Goal: Transaction & Acquisition: Purchase product/service

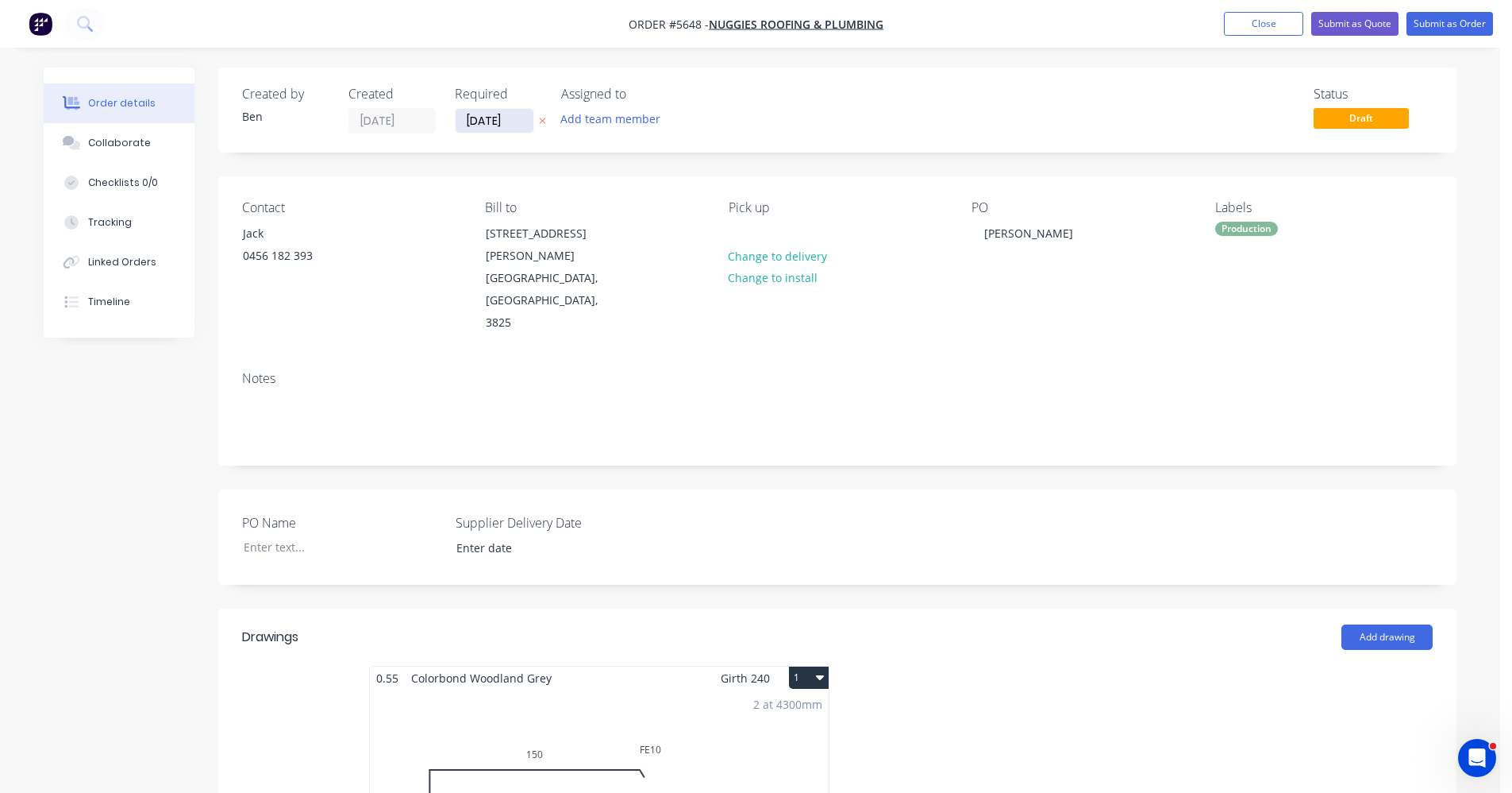
click at [496, 121] on input "[DATE]" at bounding box center [495, 120] width 78 height 23
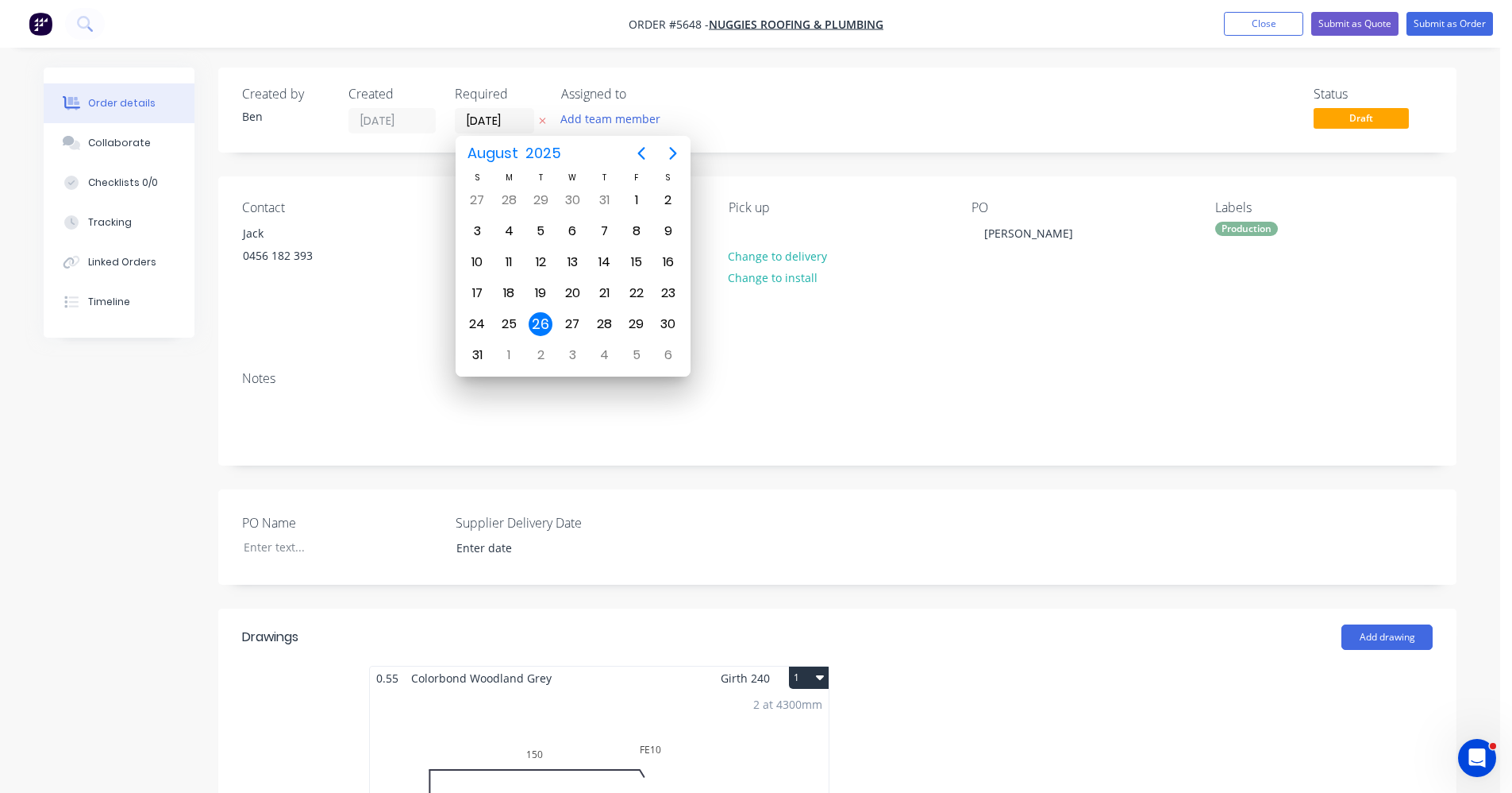
click at [1145, 371] on div "Notes" at bounding box center [838, 378] width 1191 height 15
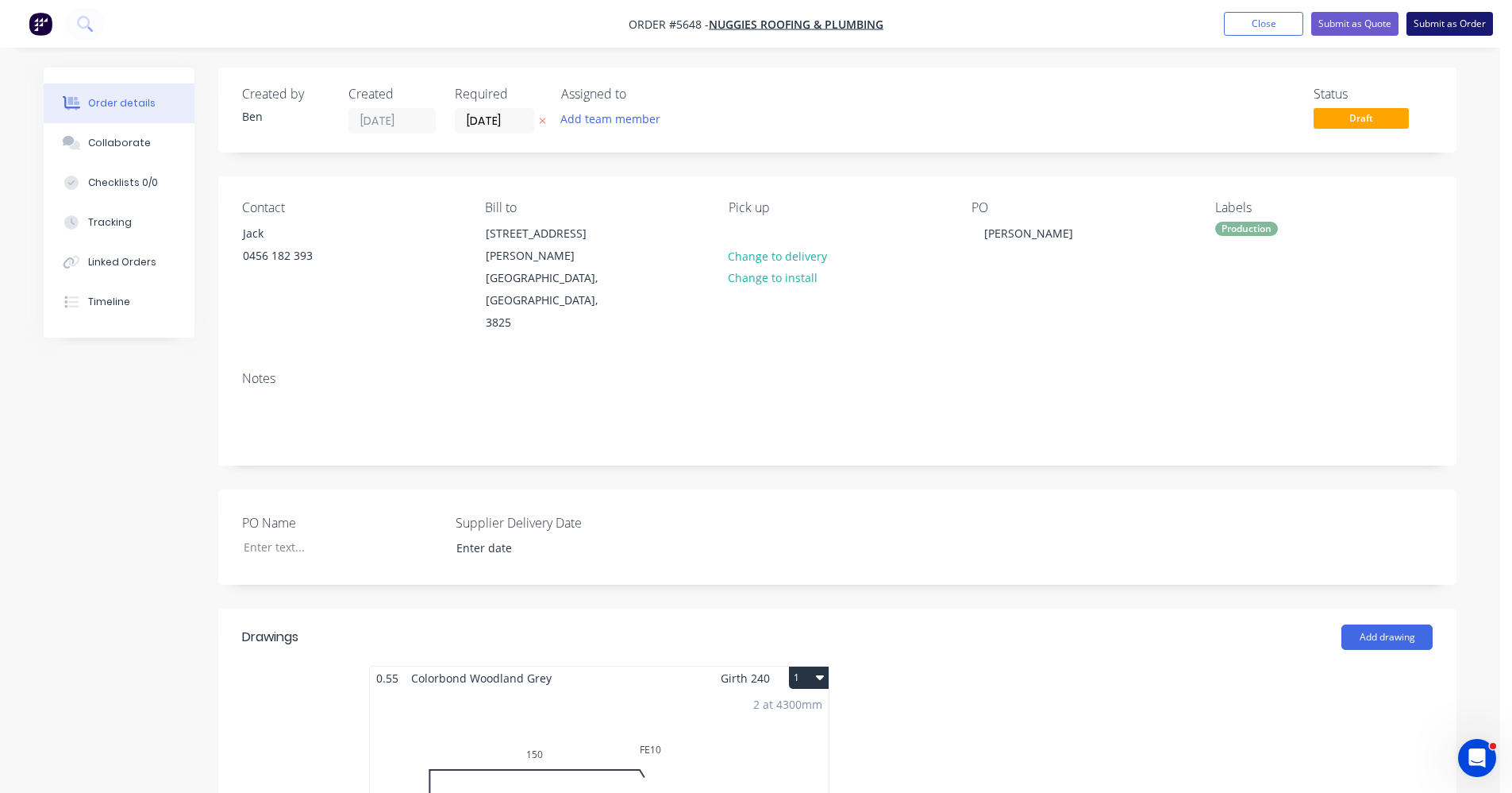
click at [1472, 31] on button "Submit as Order" at bounding box center [1450, 23] width 87 height 23
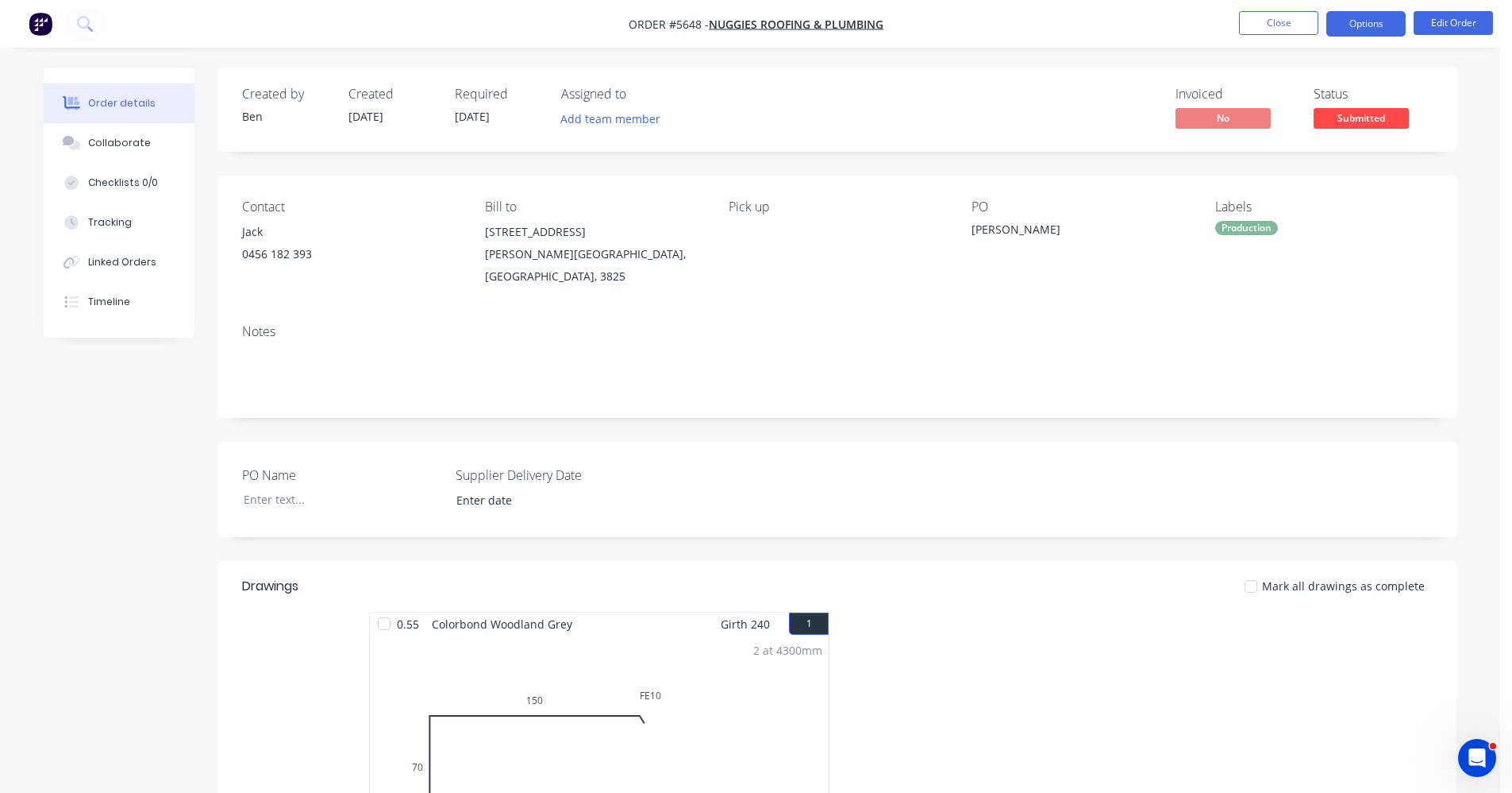
click at [1380, 22] on button "Options" at bounding box center [1366, 23] width 79 height 25
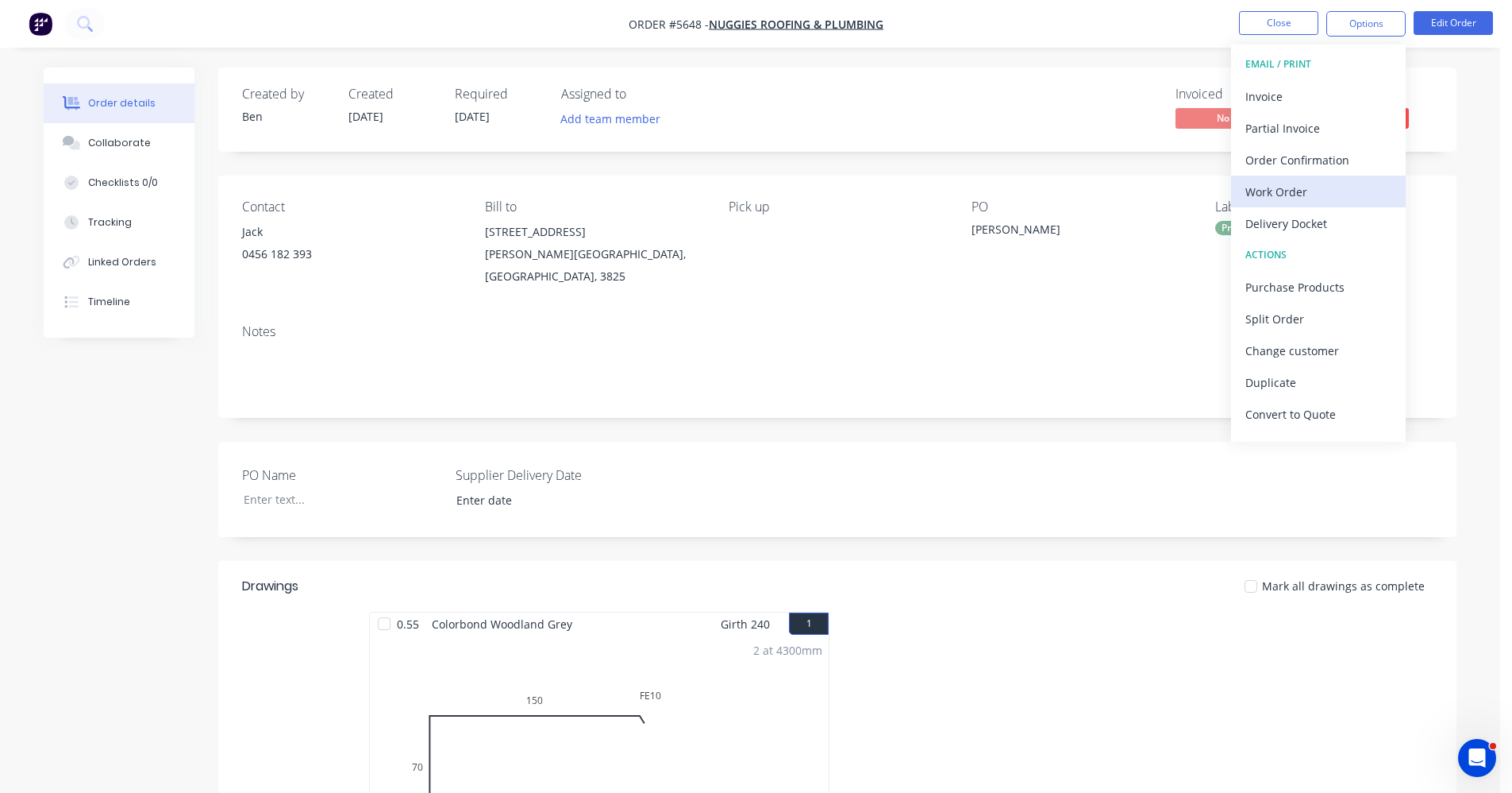
click at [1310, 191] on div "Work Order" at bounding box center [1319, 192] width 146 height 23
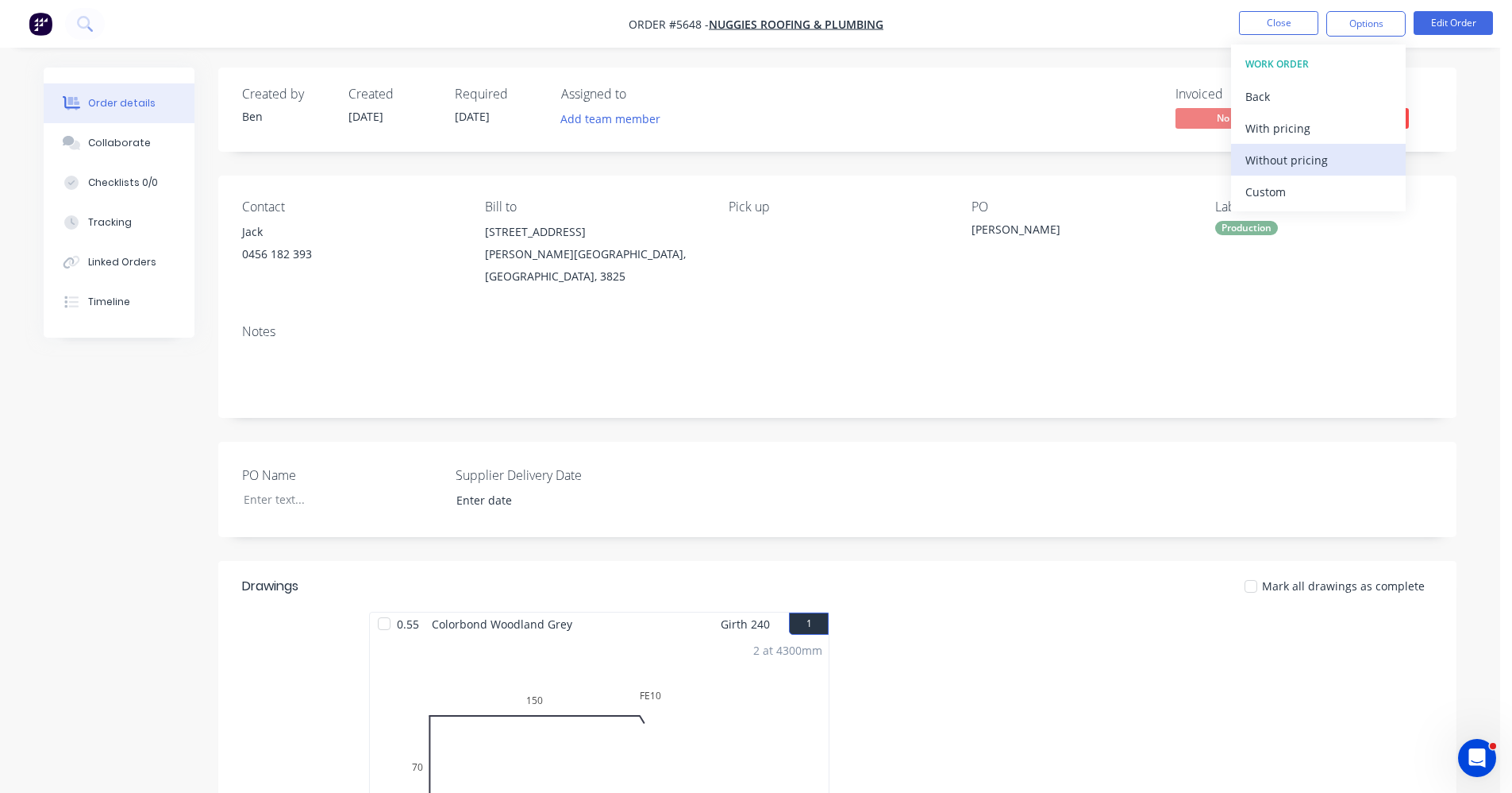
click at [1300, 164] on div "Without pricing" at bounding box center [1319, 160] width 146 height 23
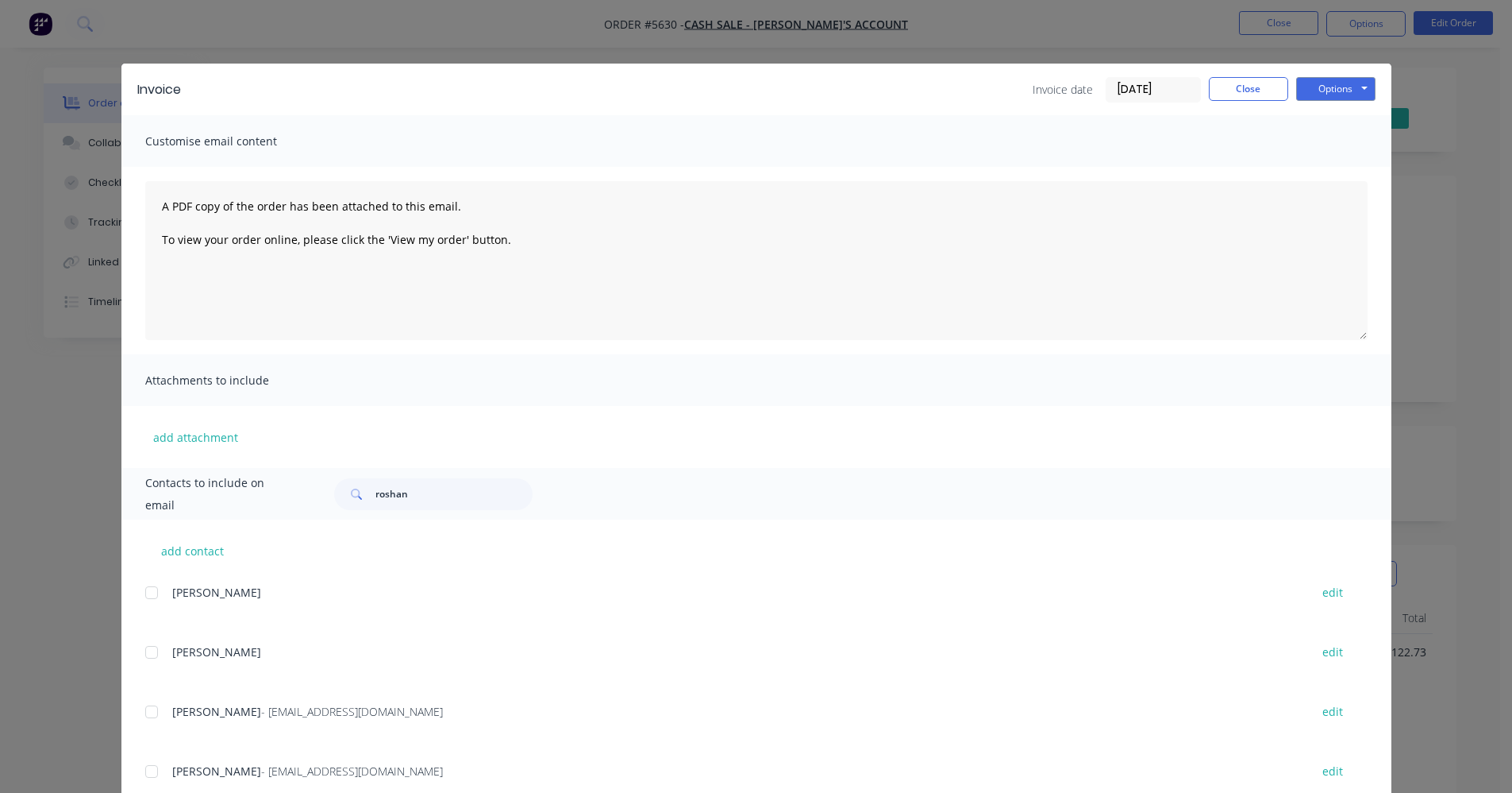
click at [849, 78] on div "Invoice date [DATE] Close Options Preview Print Email" at bounding box center [787, 90] width 1179 height 25
click at [1237, 92] on button "Close" at bounding box center [1248, 89] width 79 height 23
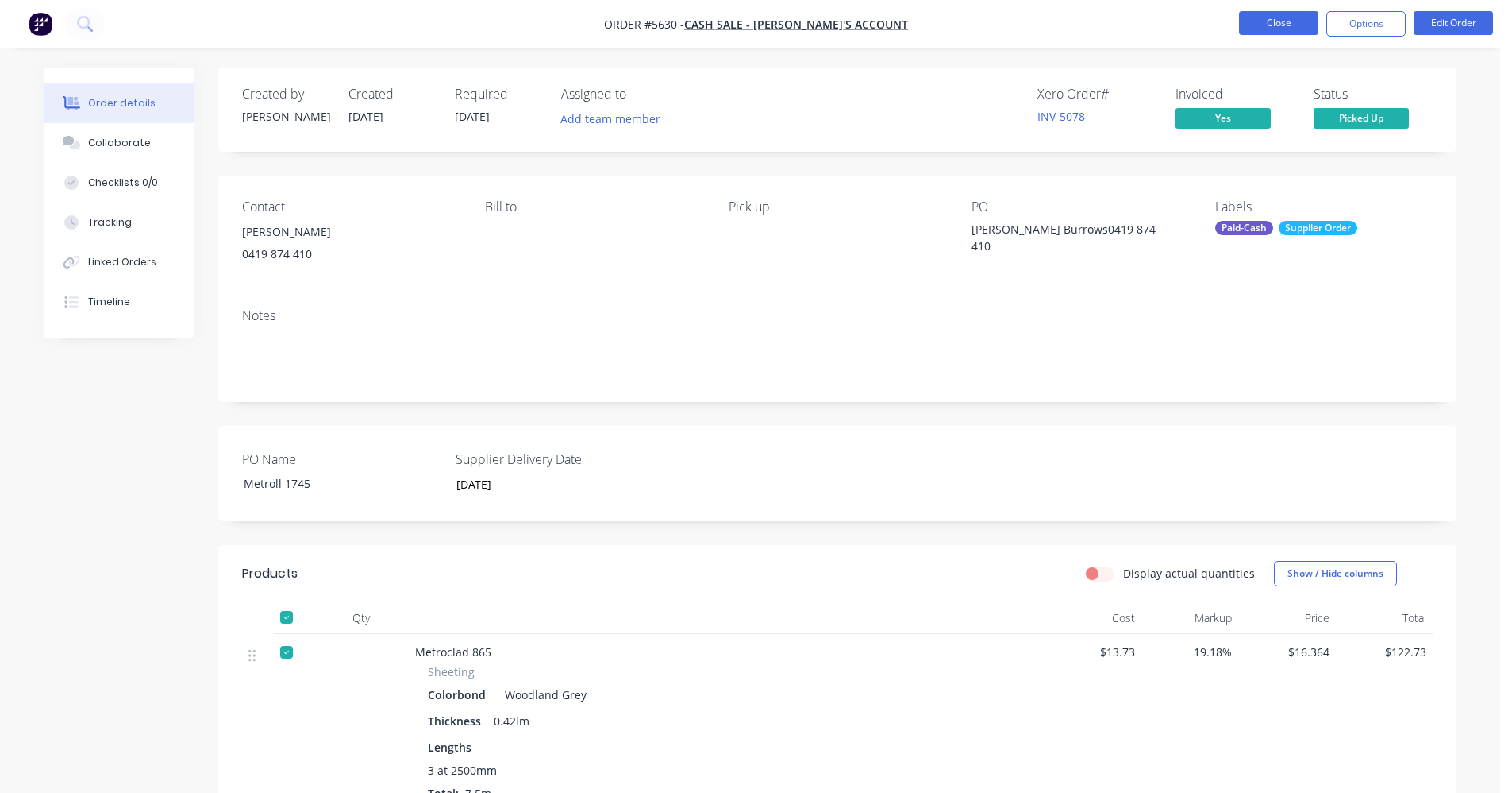
click at [1287, 19] on button "Close" at bounding box center [1279, 22] width 79 height 23
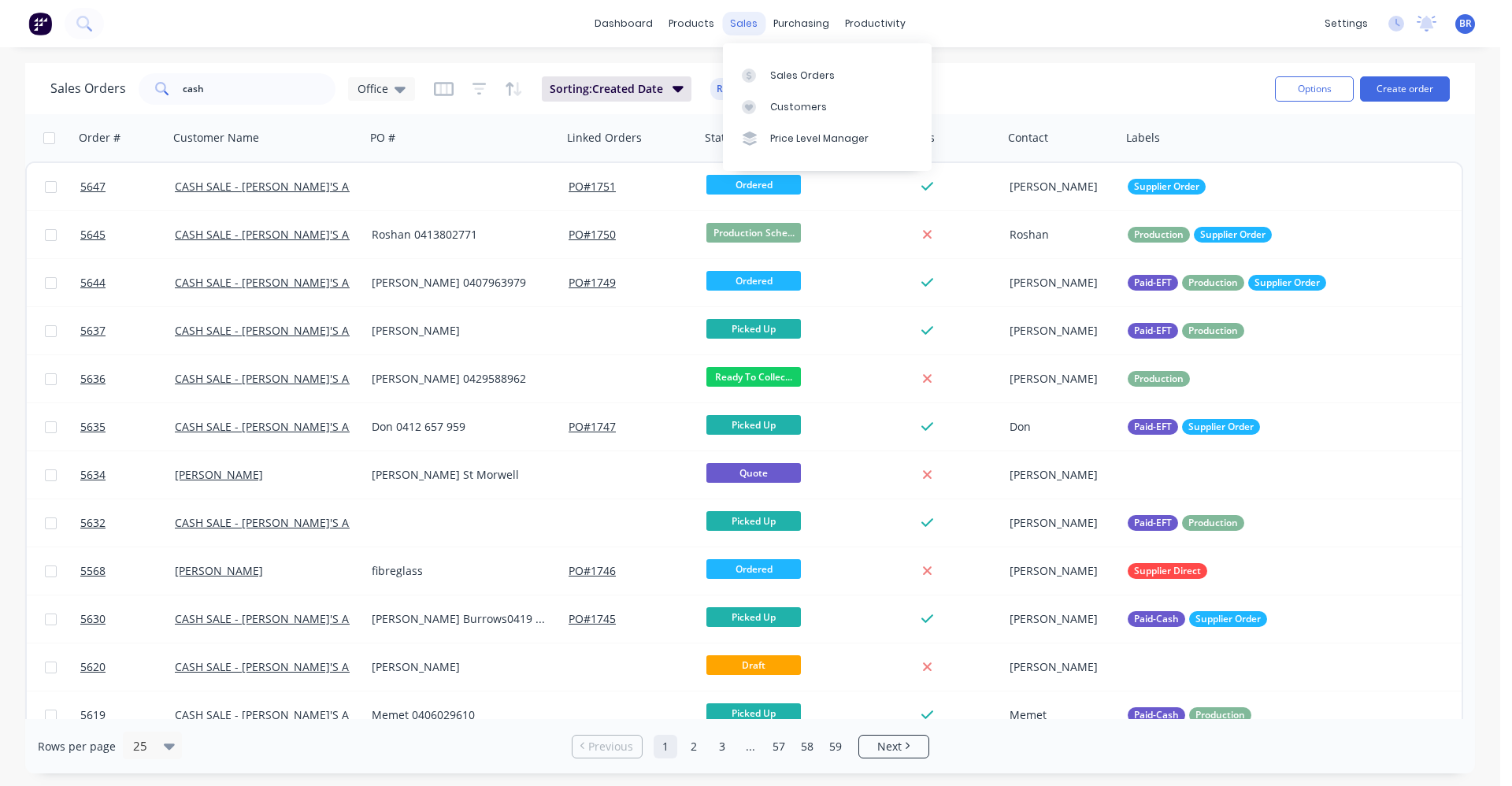
click at [732, 29] on div "sales" at bounding box center [743, 23] width 44 height 23
drag, startPoint x: 242, startPoint y: 86, endPoint x: 0, endPoint y: 51, distance: 244.5
click at [0, 52] on div "dashboard products sales purchasing productivity dashboard products Product Cat…" at bounding box center [749, 393] width 1499 height 786
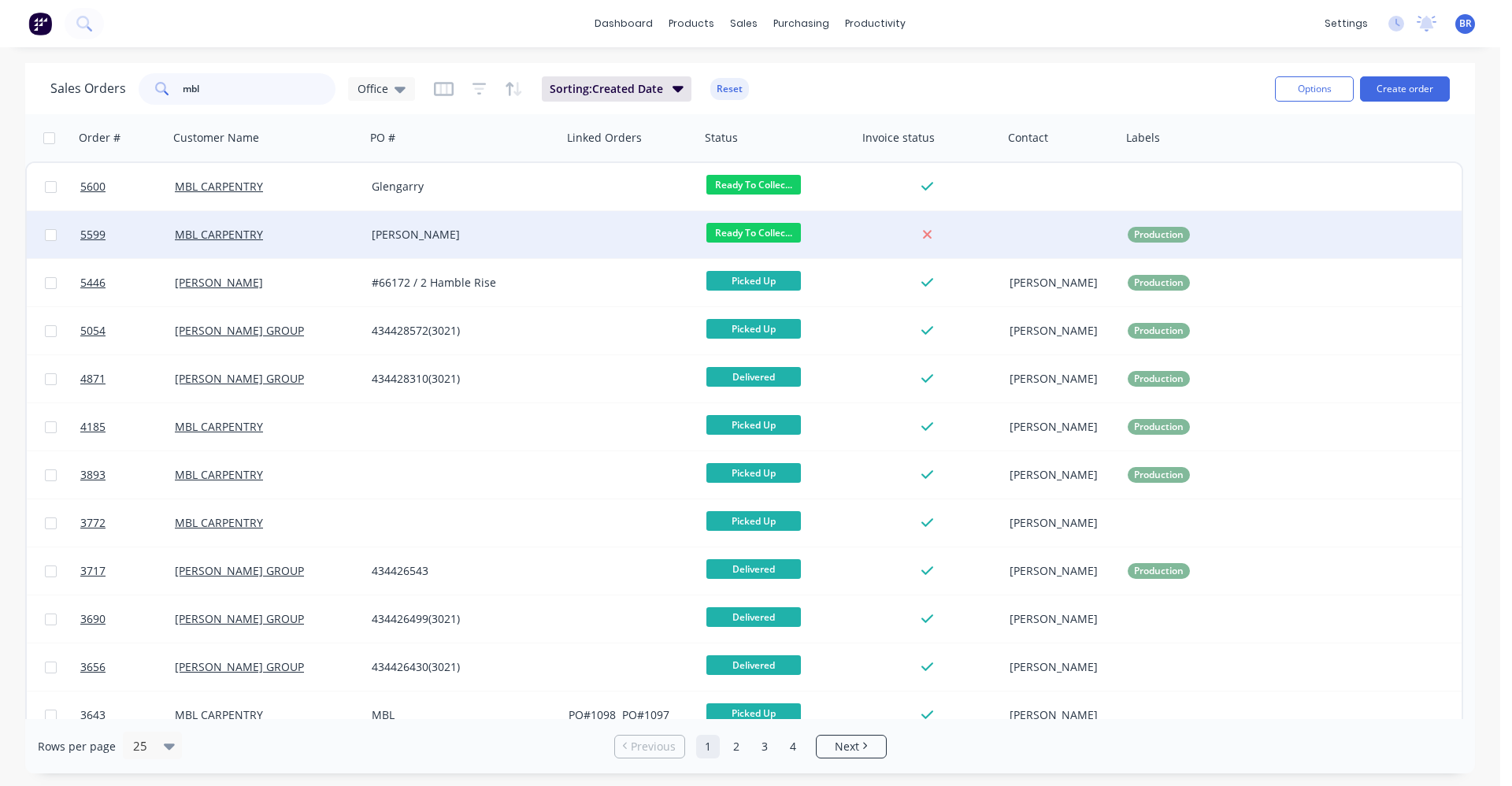
type input "mbl"
click at [433, 239] on div "[PERSON_NAME]" at bounding box center [459, 234] width 175 height 15
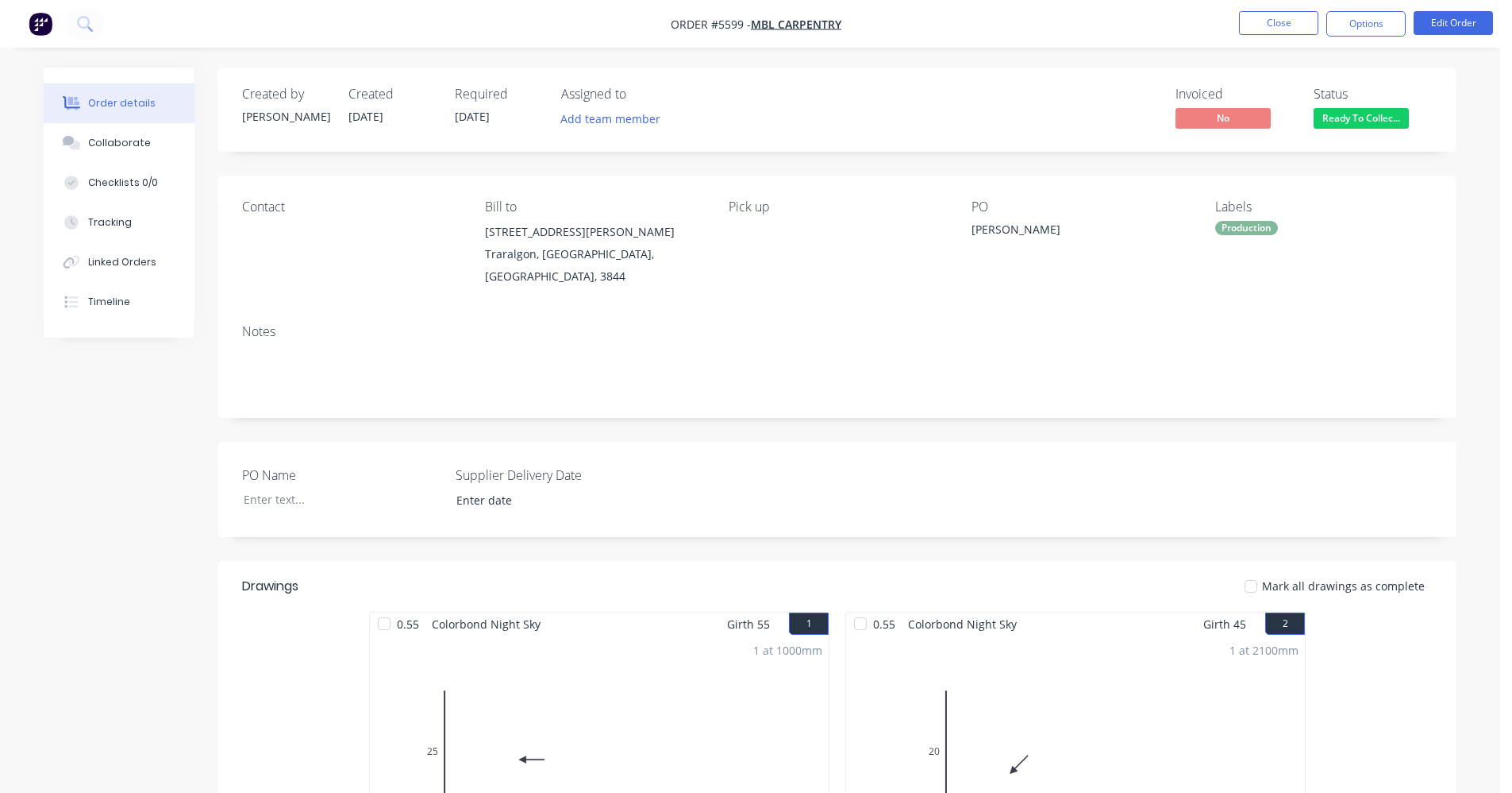
click at [1383, 112] on span "Ready To Collec..." at bounding box center [1362, 118] width 96 height 20
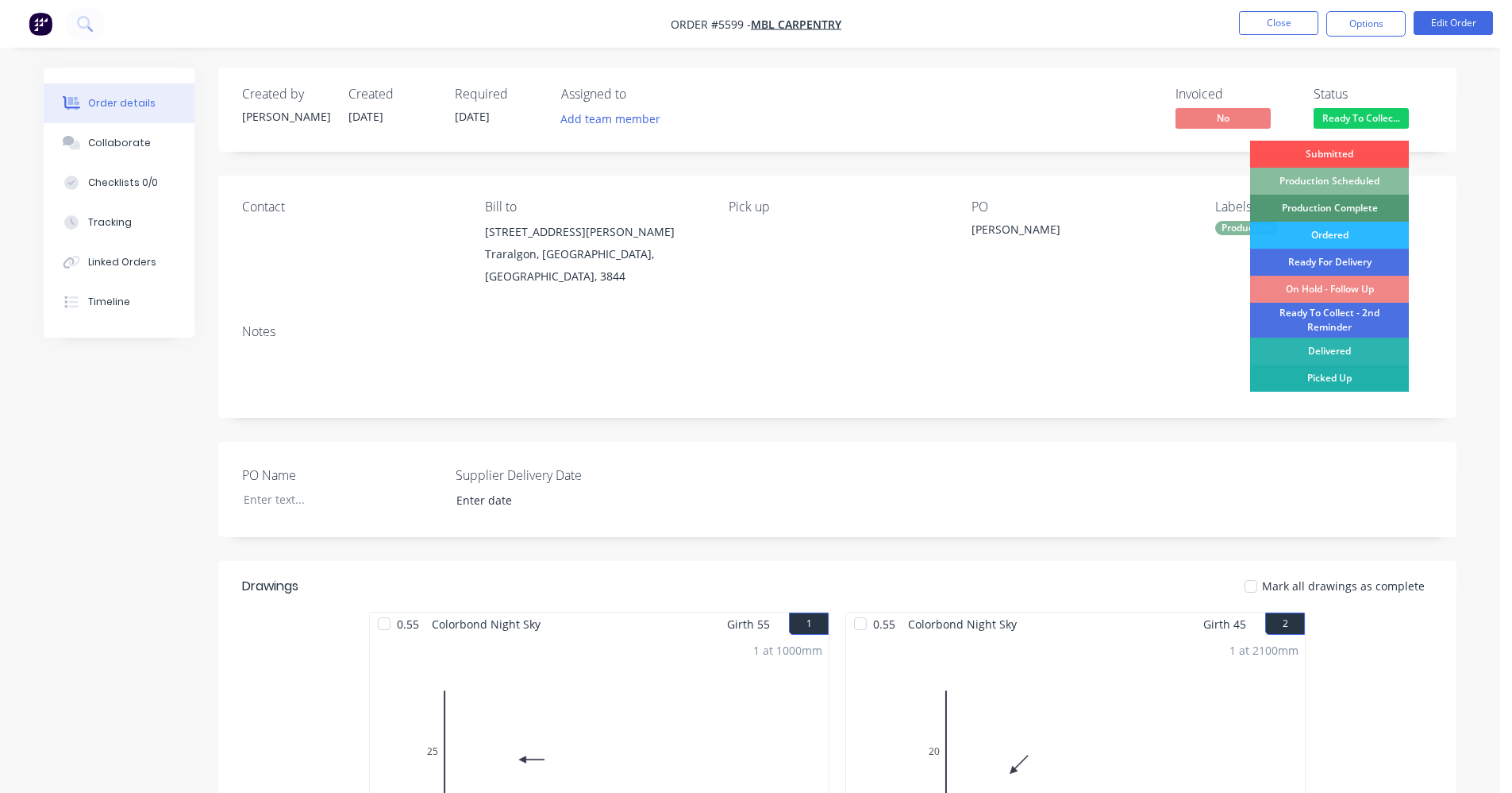
click at [1312, 378] on div "Picked Up" at bounding box center [1329, 378] width 159 height 27
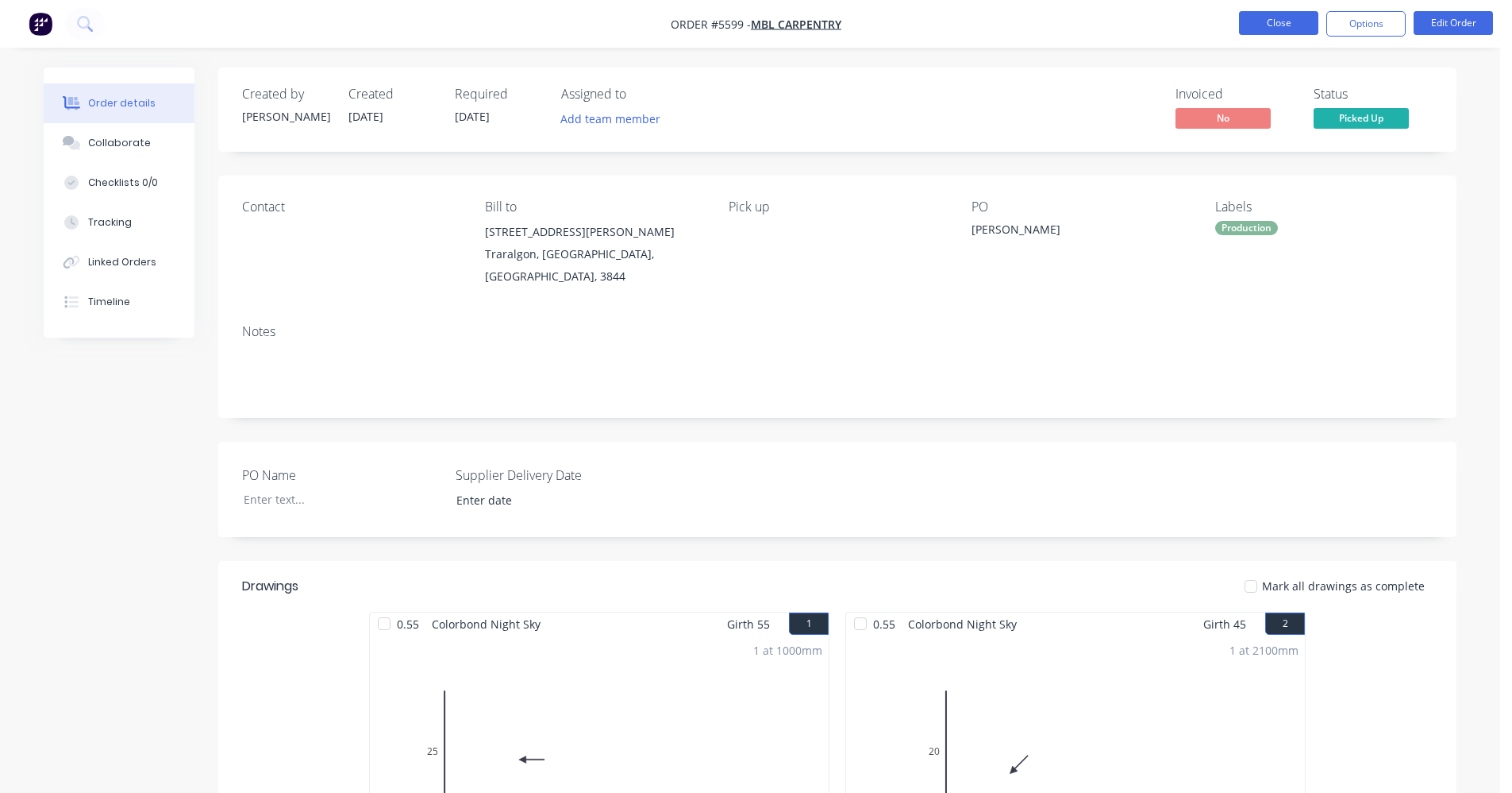
click at [1290, 17] on button "Close" at bounding box center [1279, 22] width 79 height 23
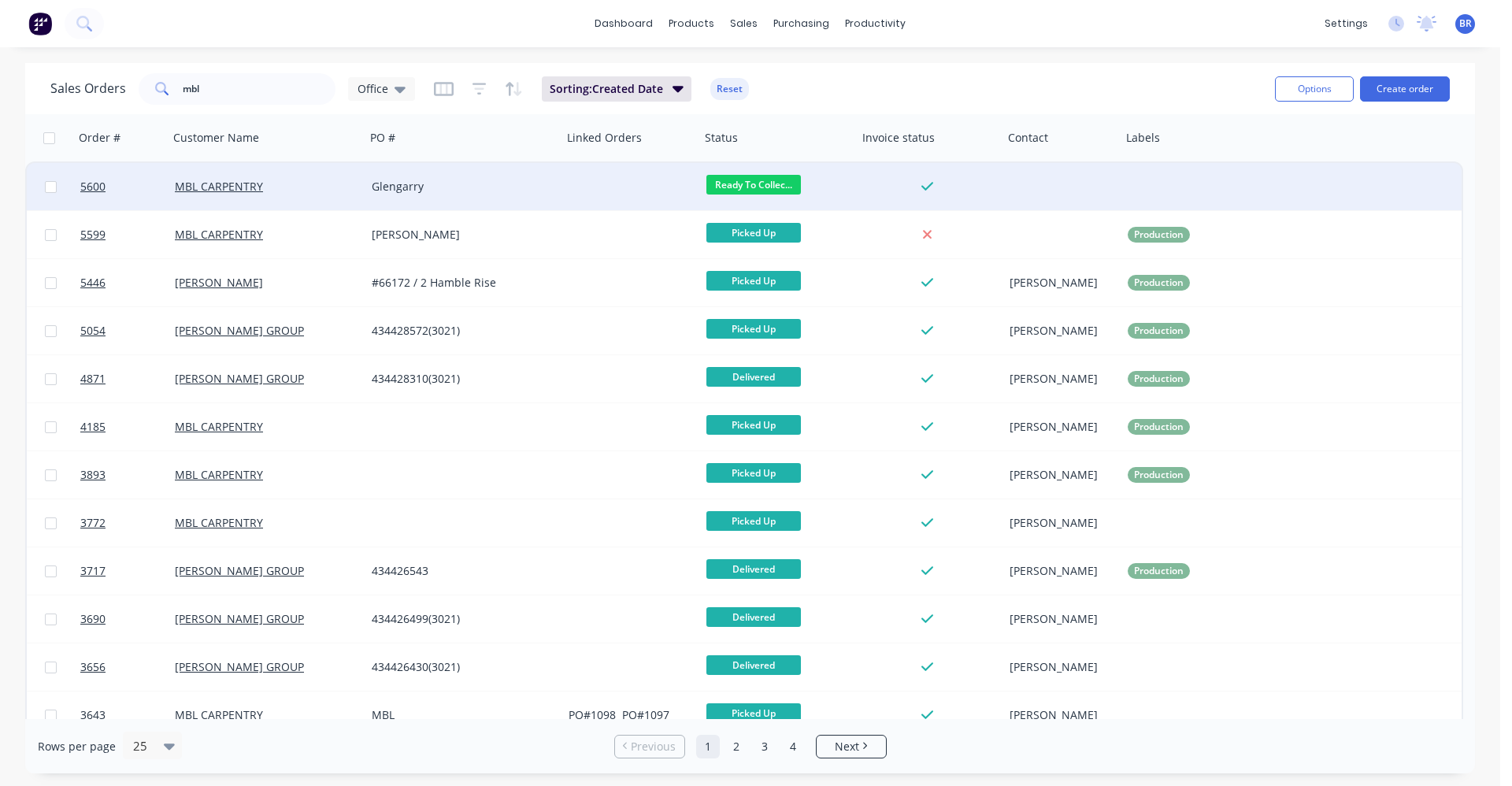
click at [571, 179] on div at bounding box center [631, 186] width 137 height 47
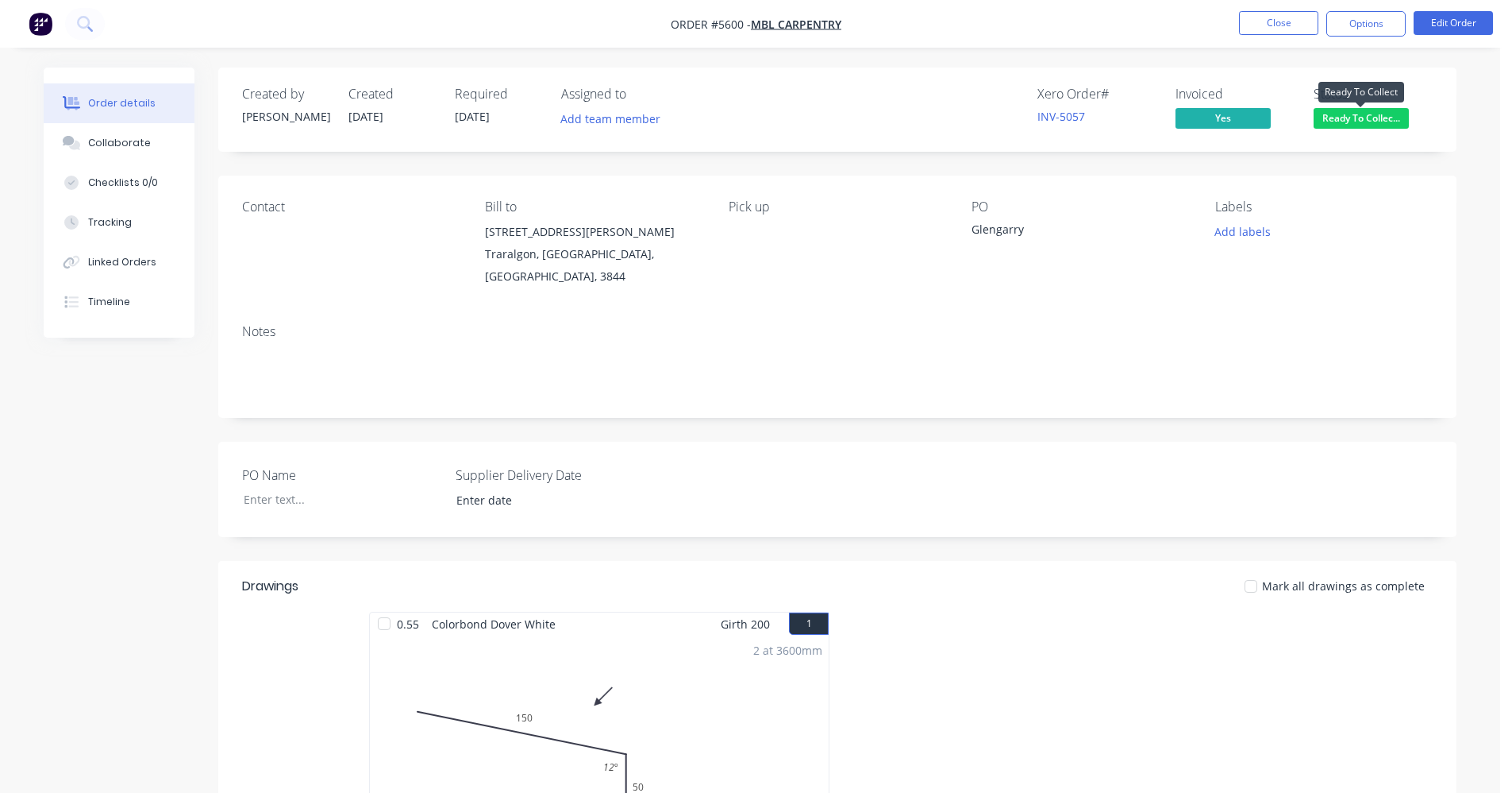
click at [1362, 114] on span "Ready To Collec..." at bounding box center [1362, 118] width 96 height 20
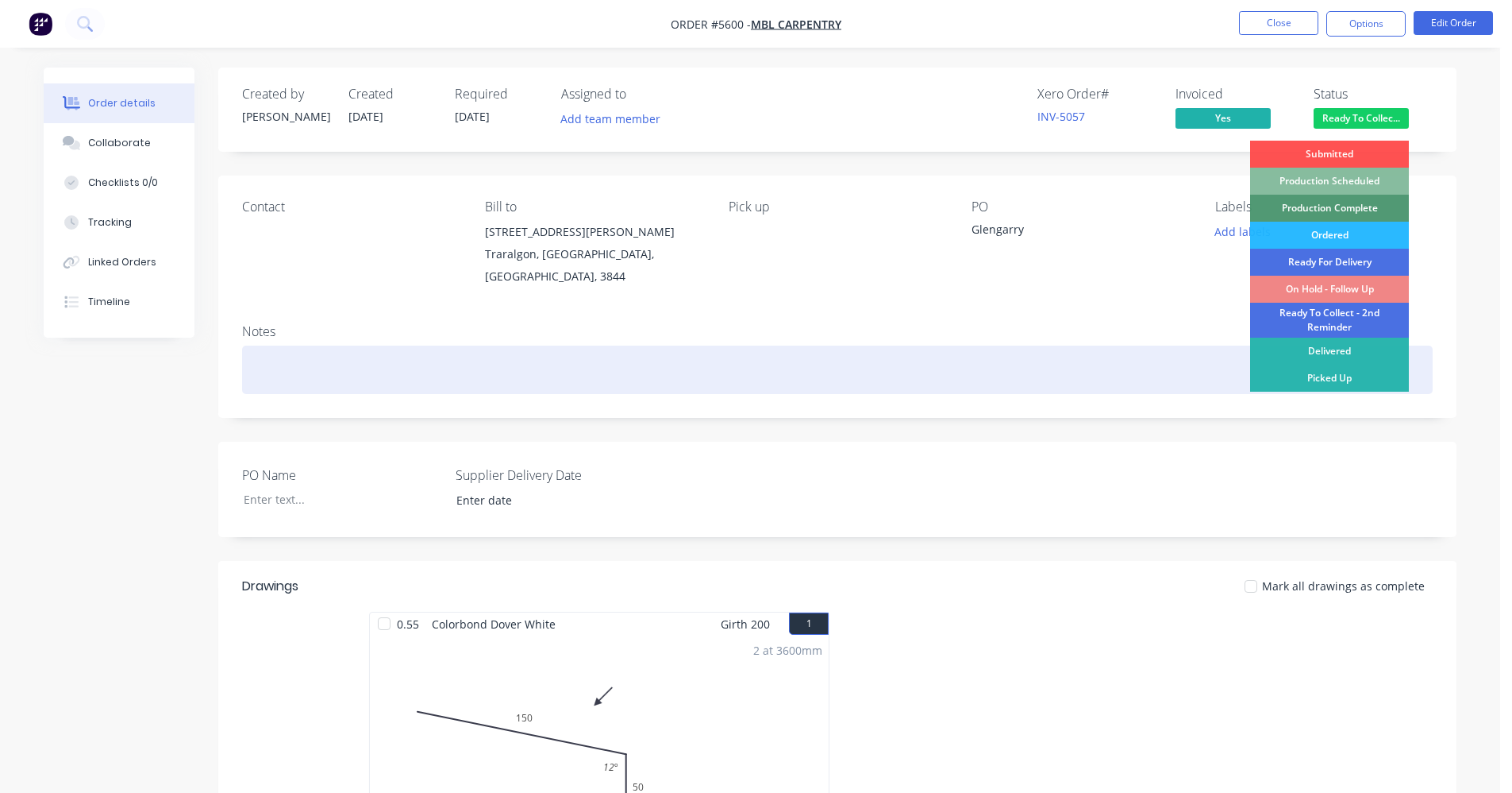
drag, startPoint x: 1331, startPoint y: 383, endPoint x: 1321, endPoint y: 374, distance: 13.5
click at [1331, 381] on div "Picked Up" at bounding box center [1329, 378] width 159 height 27
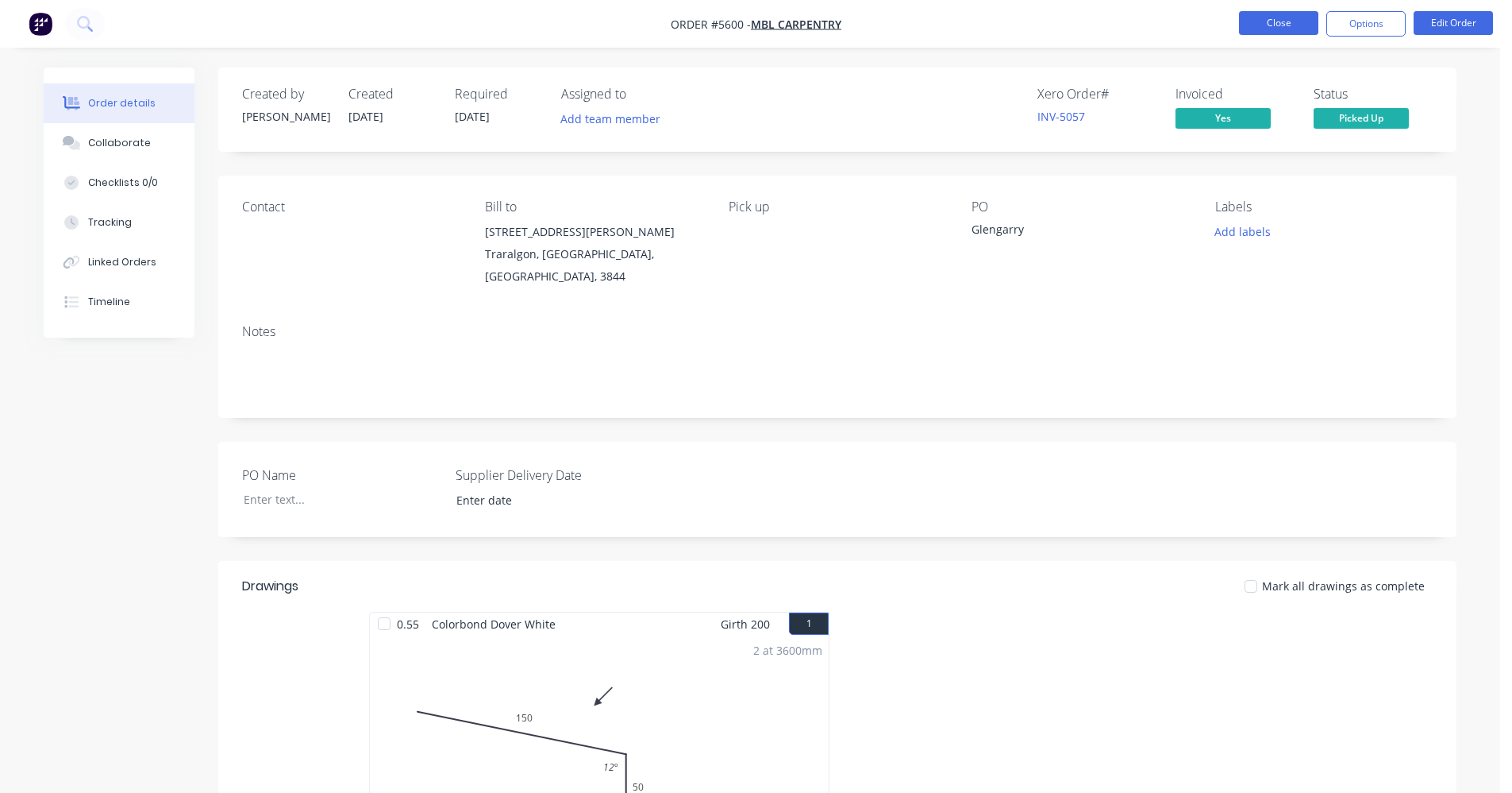
click at [1278, 20] on button "Close" at bounding box center [1279, 22] width 79 height 23
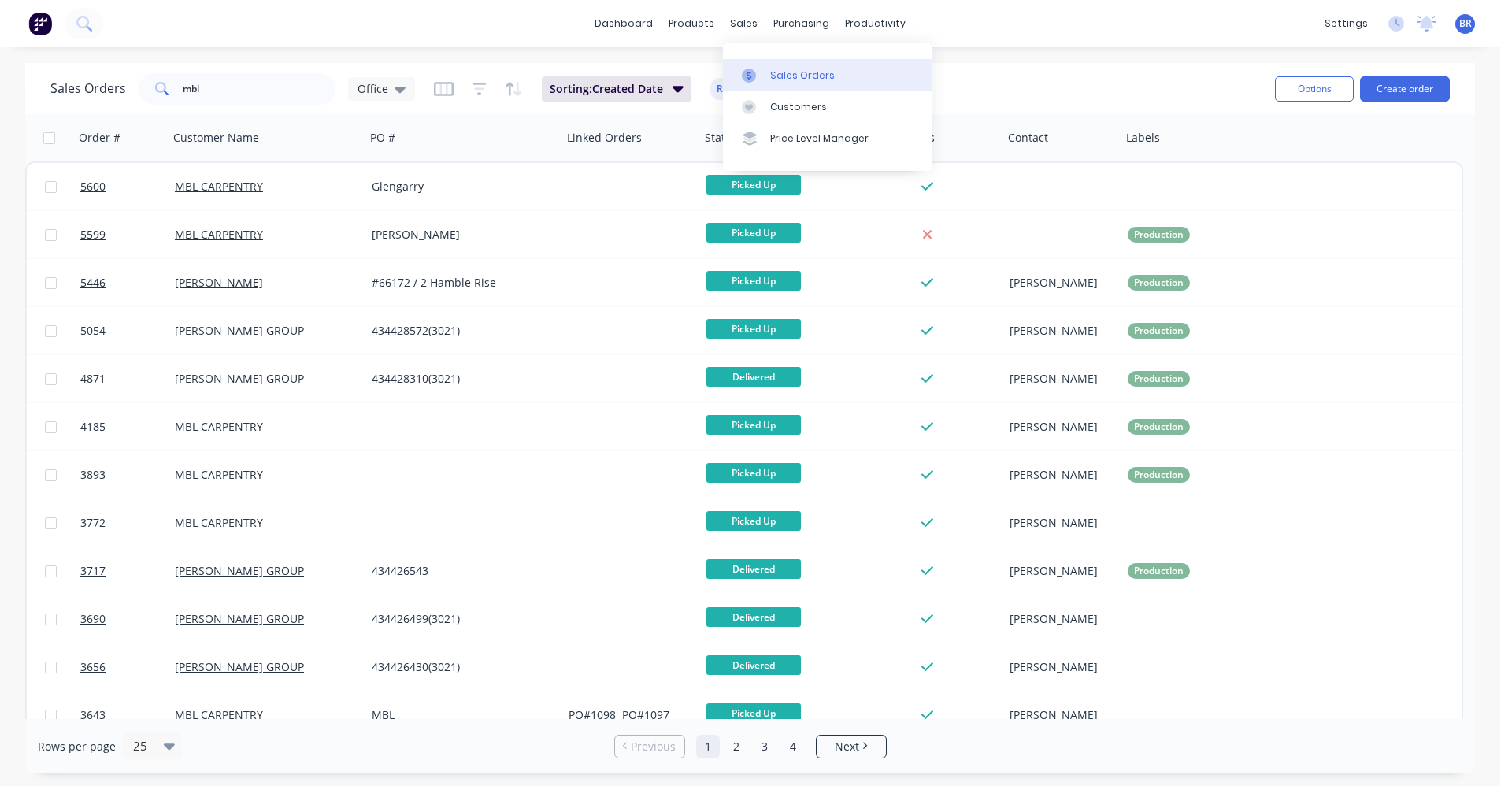
click at [802, 76] on div "Sales Orders" at bounding box center [801, 76] width 65 height 15
click at [775, 70] on div "Sales Orders" at bounding box center [801, 76] width 65 height 15
drag, startPoint x: 190, startPoint y: 91, endPoint x: 45, endPoint y: 90, distance: 145.0
click at [45, 90] on div "Sales Orders mbl Office Sorting: Created Date Reset Options Create order" at bounding box center [749, 88] width 1449 height 51
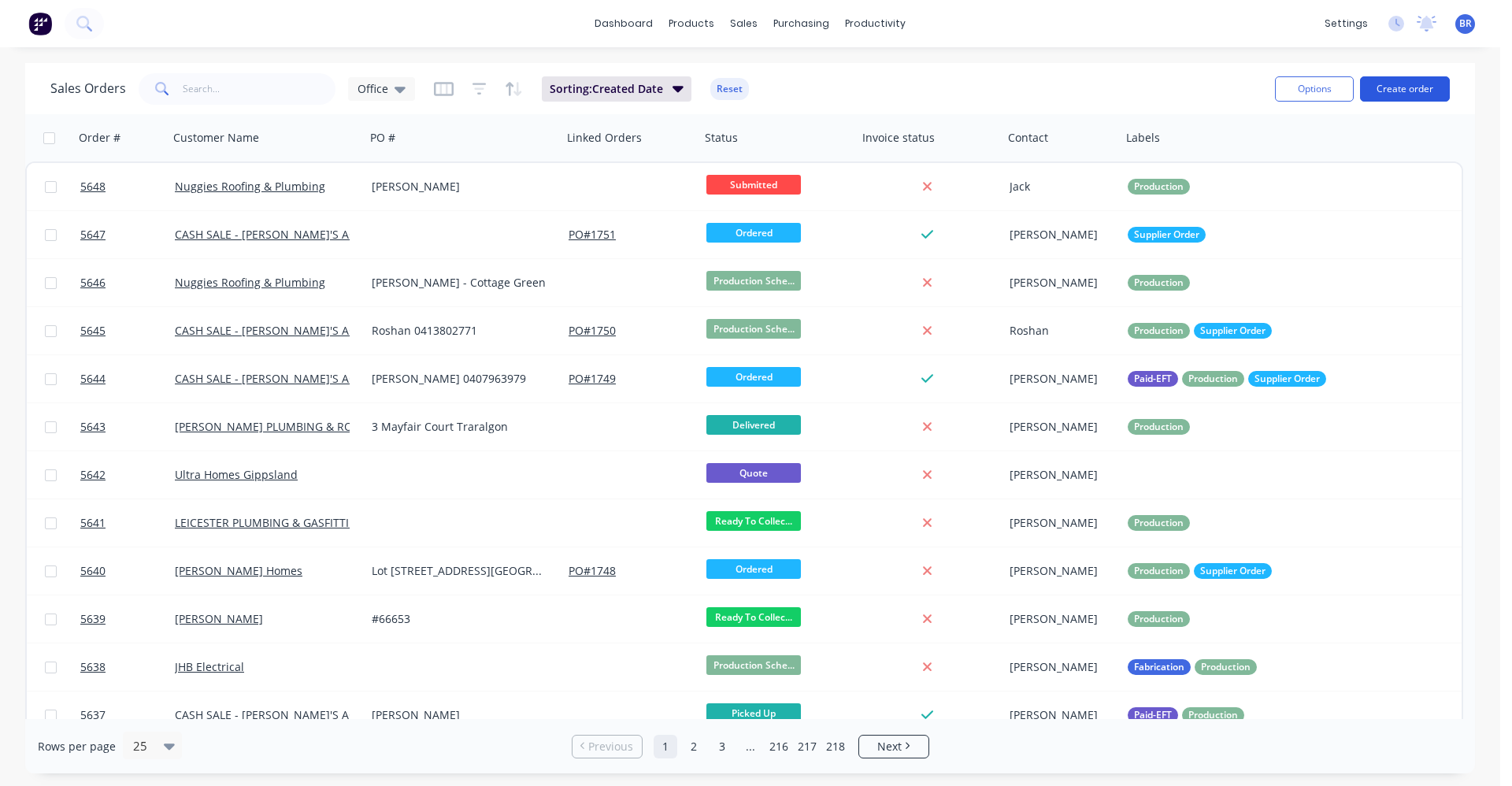
click at [1415, 87] on button "Create order" at bounding box center [1405, 89] width 90 height 25
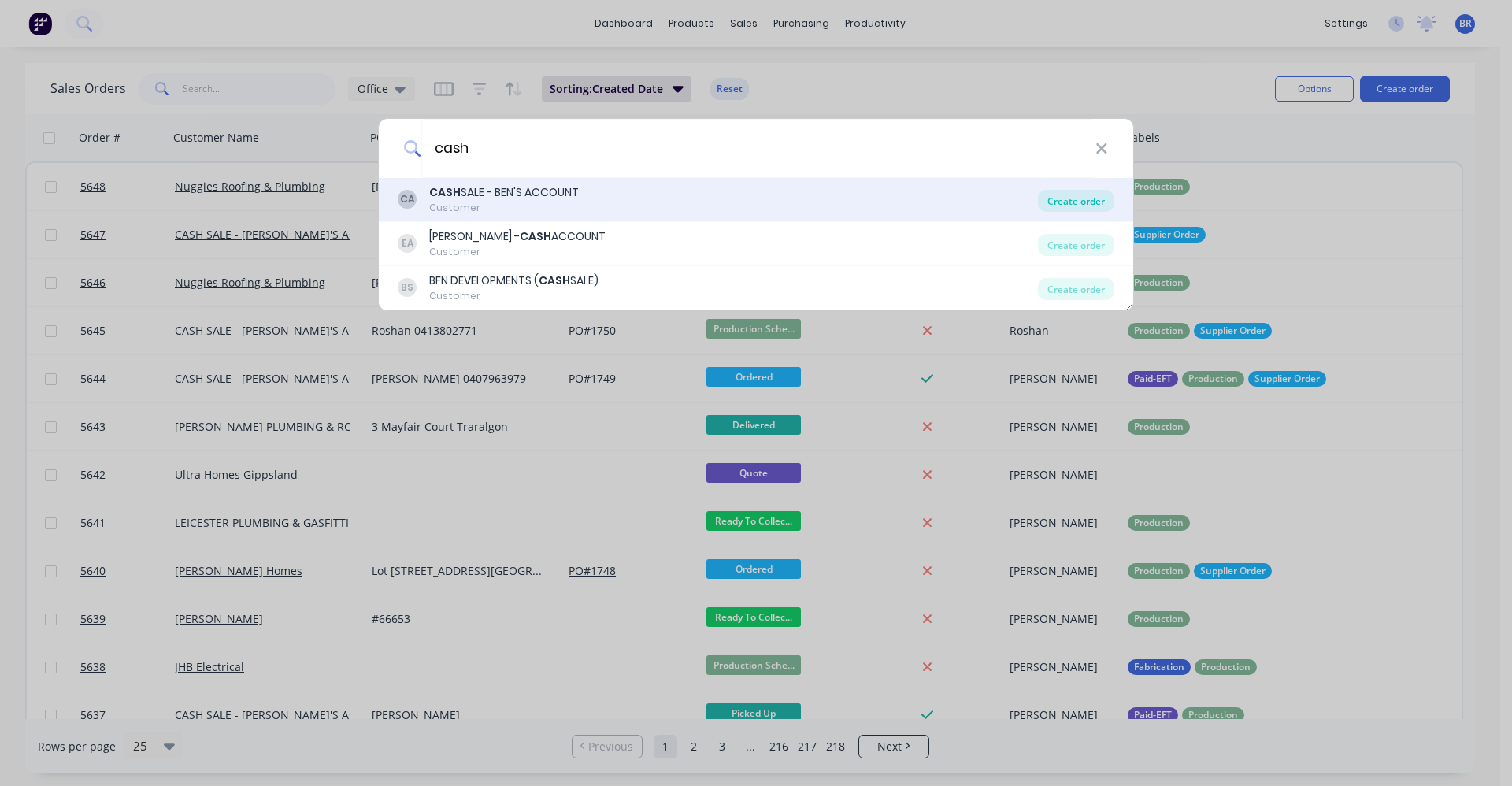
type input "cash"
click at [1071, 198] on div "Create order" at bounding box center [1075, 200] width 76 height 22
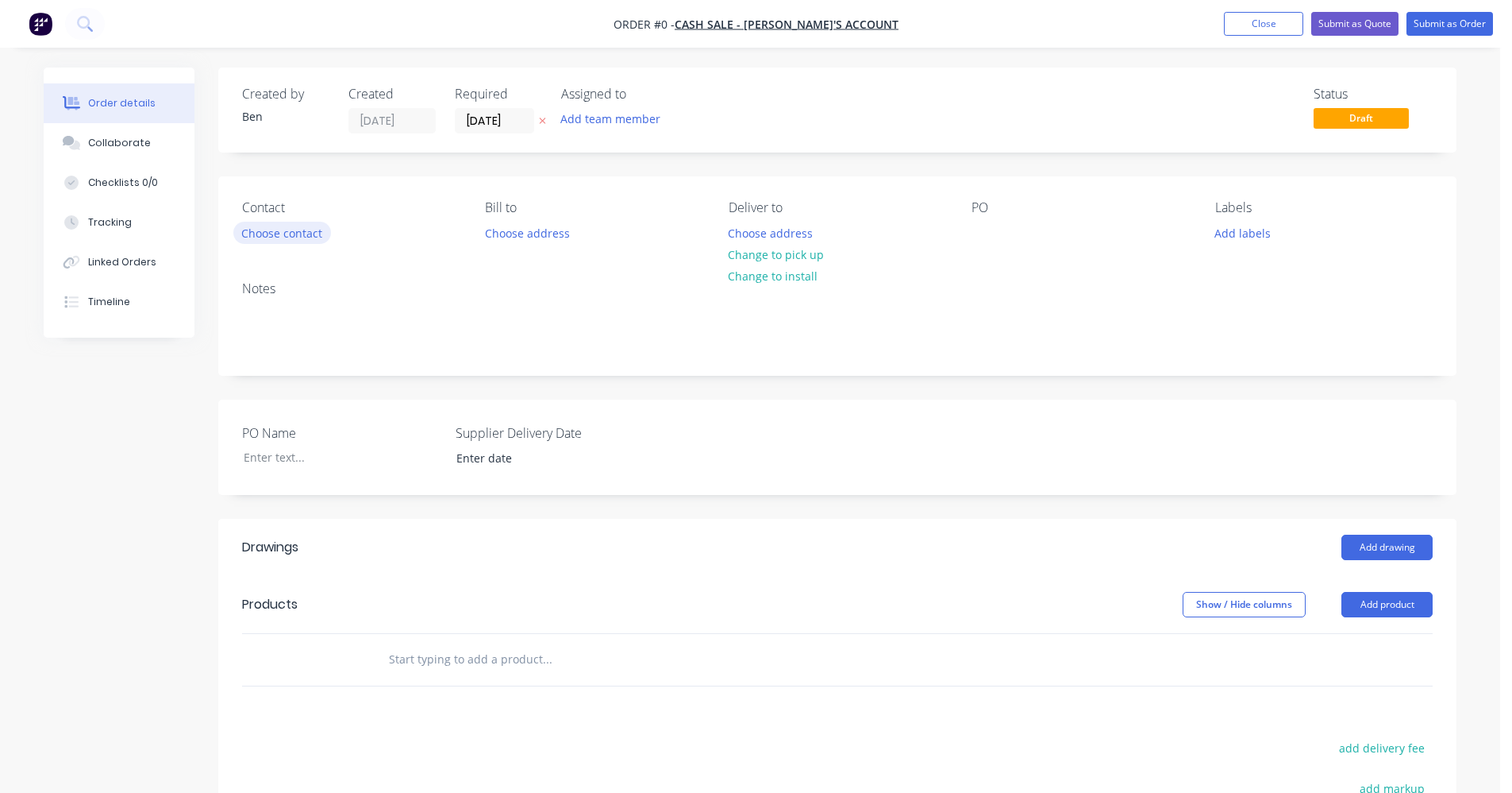
click at [307, 240] on button "Choose contact" at bounding box center [282, 232] width 98 height 21
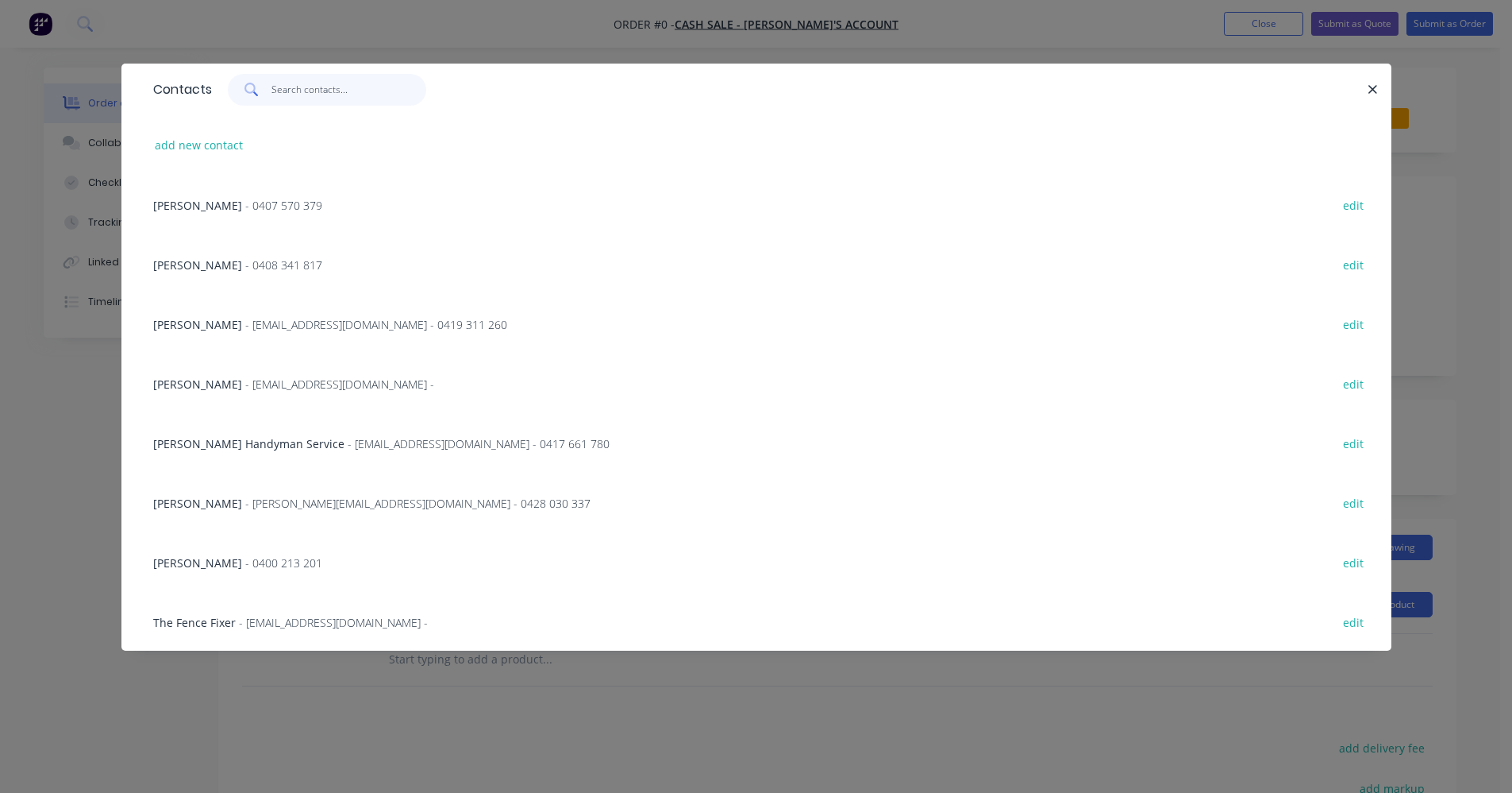
click at [312, 96] on input "text" at bounding box center [348, 90] width 155 height 32
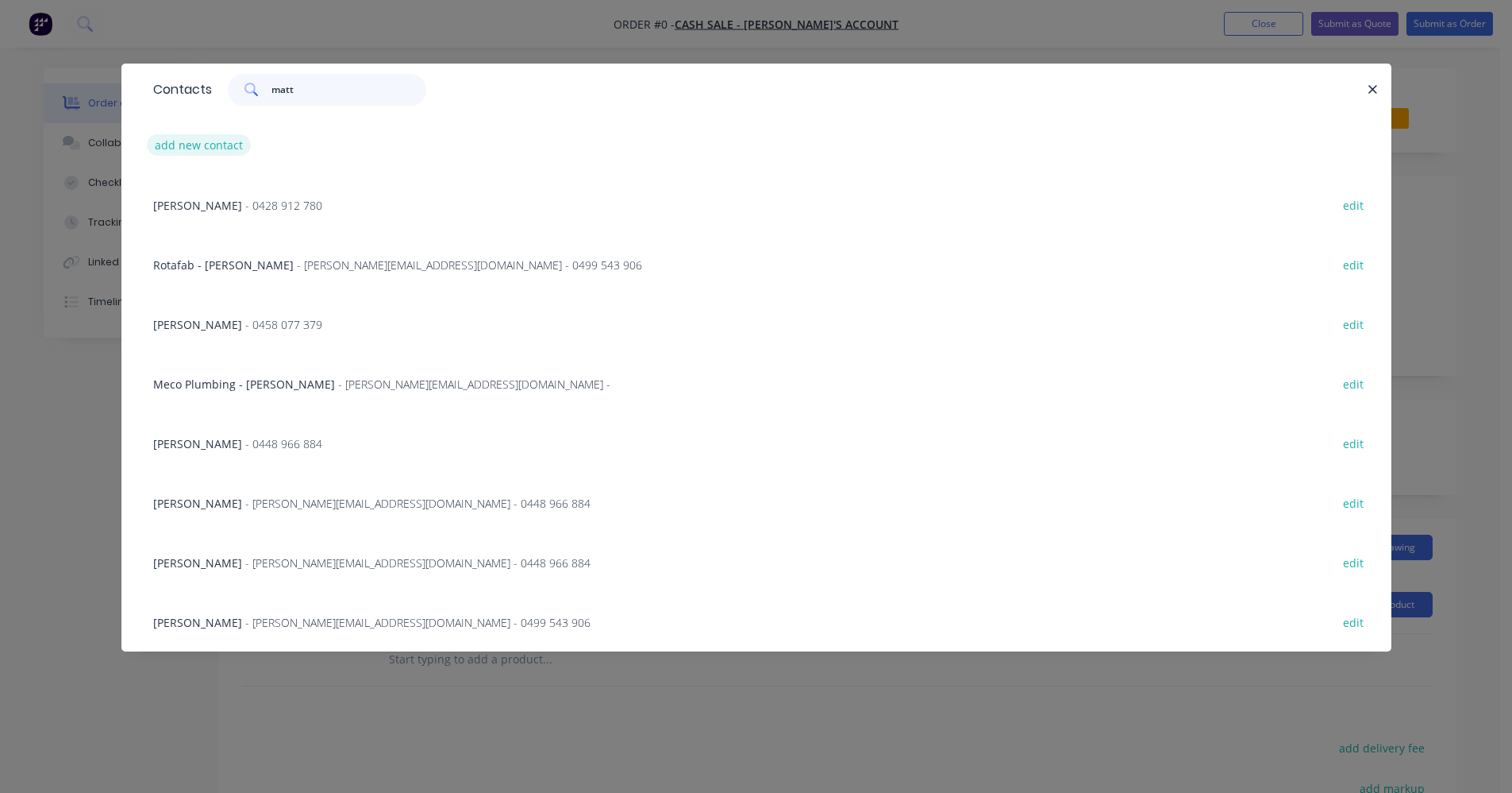
type input "matt"
click at [215, 150] on button "add new contact" at bounding box center [198, 145] width 104 height 21
select select "AU"
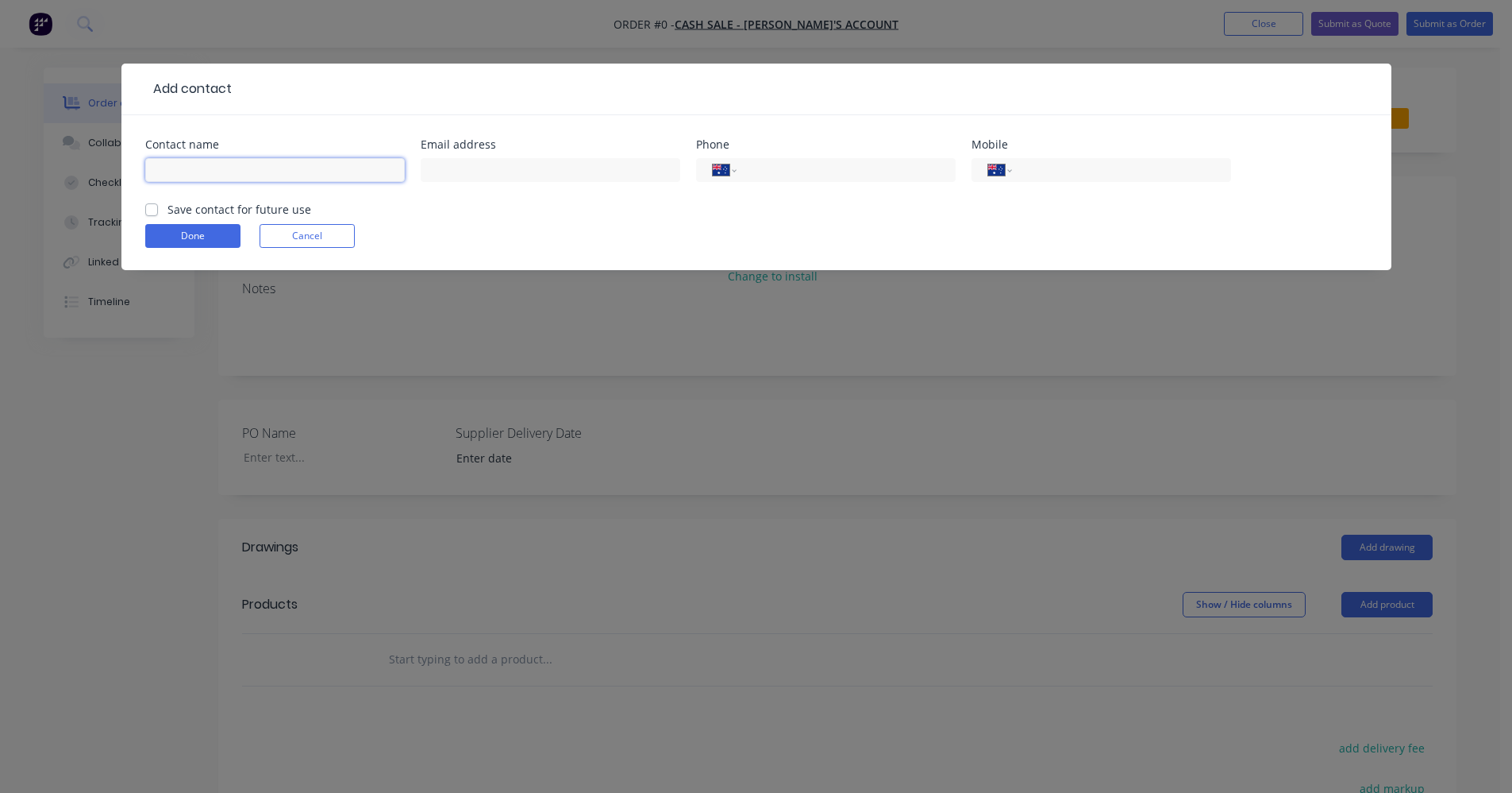
click at [213, 176] on input "text" at bounding box center [275, 170] width 260 height 23
type input "[PERSON_NAME]"
click at [1061, 179] on input "tel" at bounding box center [1118, 170] width 190 height 19
type input "0412 598 186"
click at [168, 211] on label "Save contact for future use" at bounding box center [239, 209] width 143 height 17
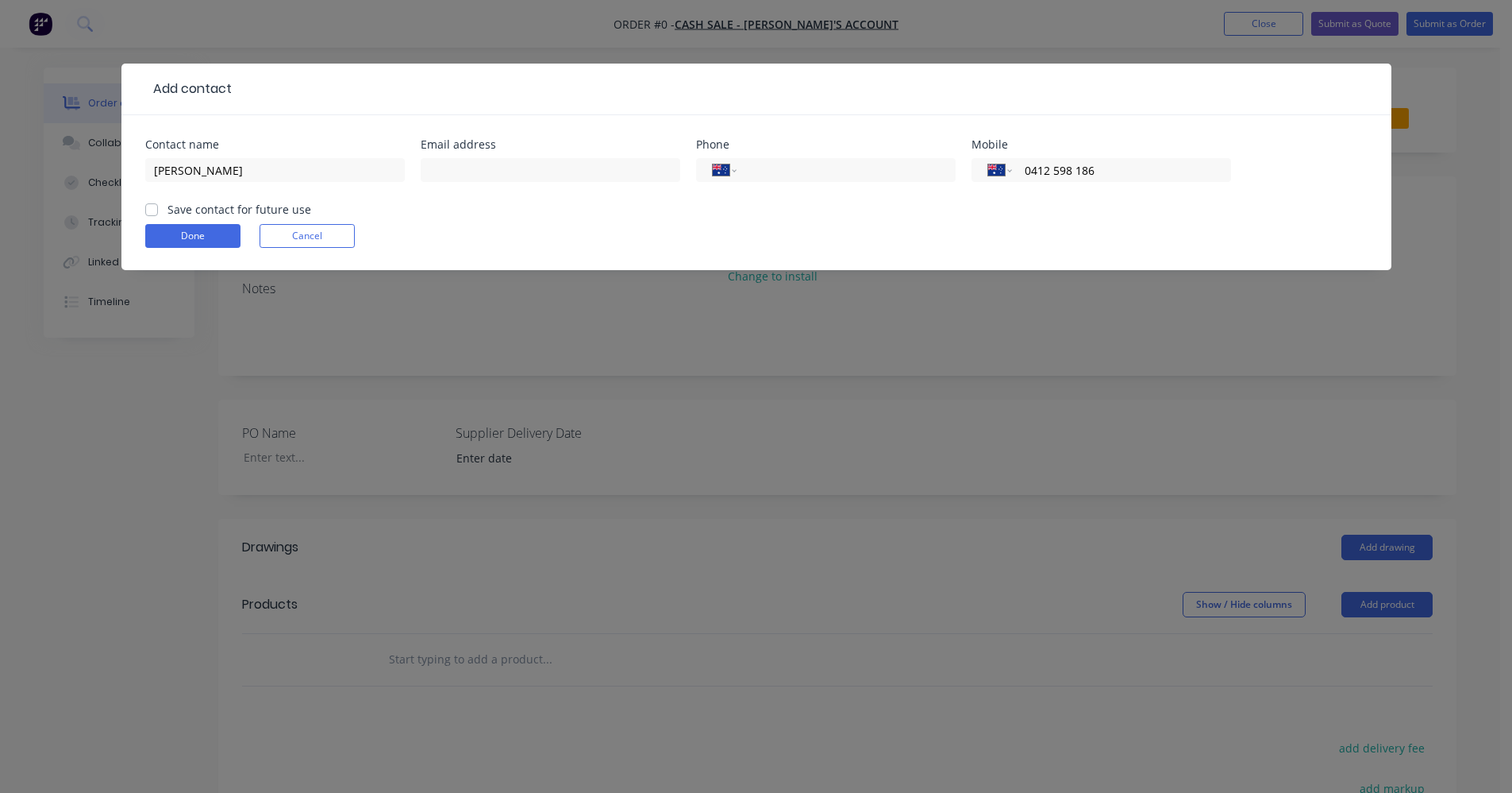
click at [153, 211] on input "Save contact for future use" at bounding box center [151, 208] width 13 height 15
checkbox input "true"
click at [181, 234] on button "Done" at bounding box center [193, 235] width 96 height 23
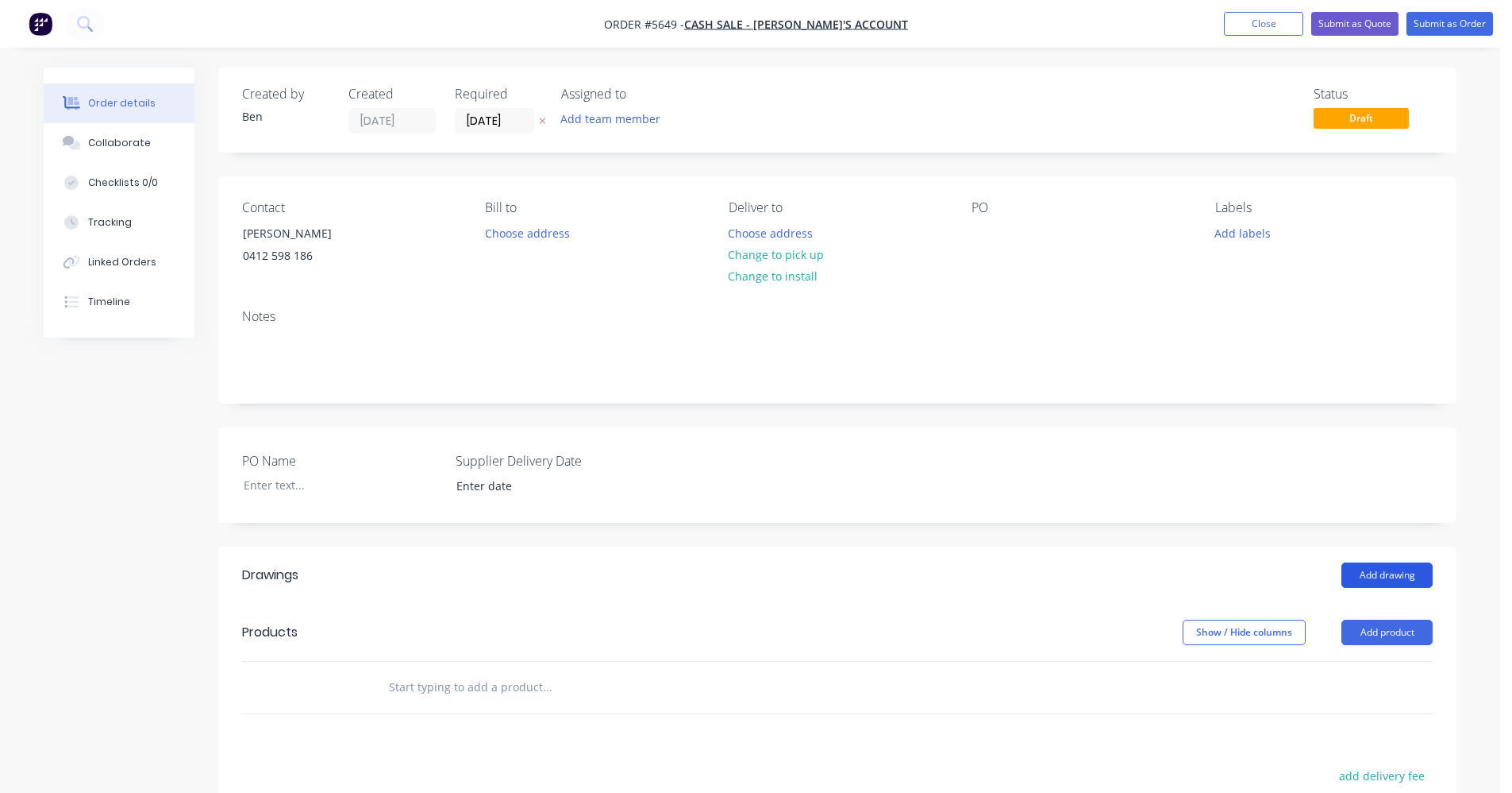
click at [1399, 572] on button "Add drawing" at bounding box center [1388, 575] width 92 height 25
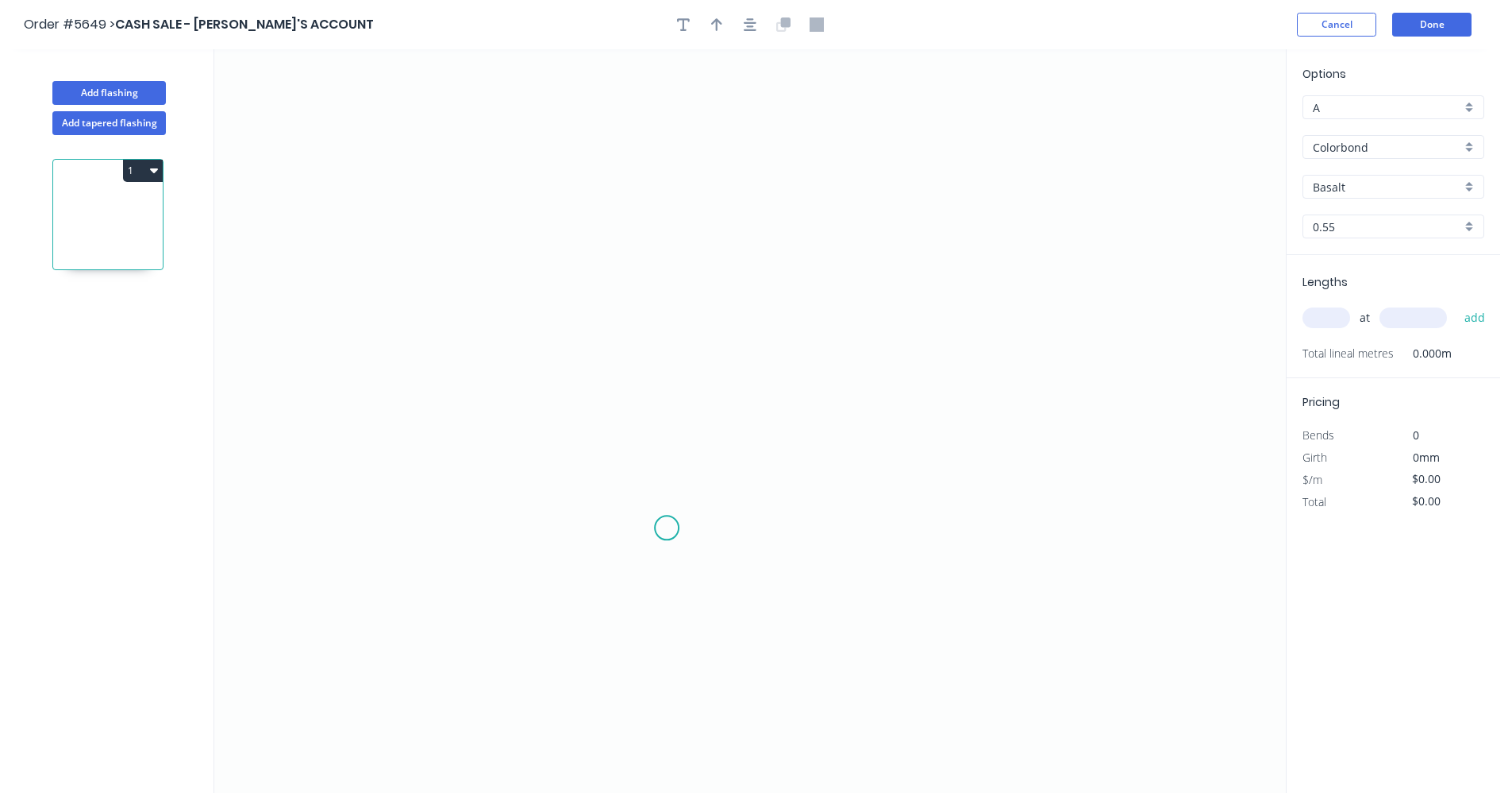
click at [668, 522] on icon "0" at bounding box center [751, 420] width 1072 height 743
drag, startPoint x: 674, startPoint y: 273, endPoint x: 706, endPoint y: 270, distance: 32.1
click at [674, 271] on icon "0" at bounding box center [751, 420] width 1072 height 743
drag, startPoint x: 951, startPoint y: 279, endPoint x: 1399, endPoint y: 305, distance: 448.8
click at [951, 279] on icon "0 ?" at bounding box center [751, 420] width 1072 height 743
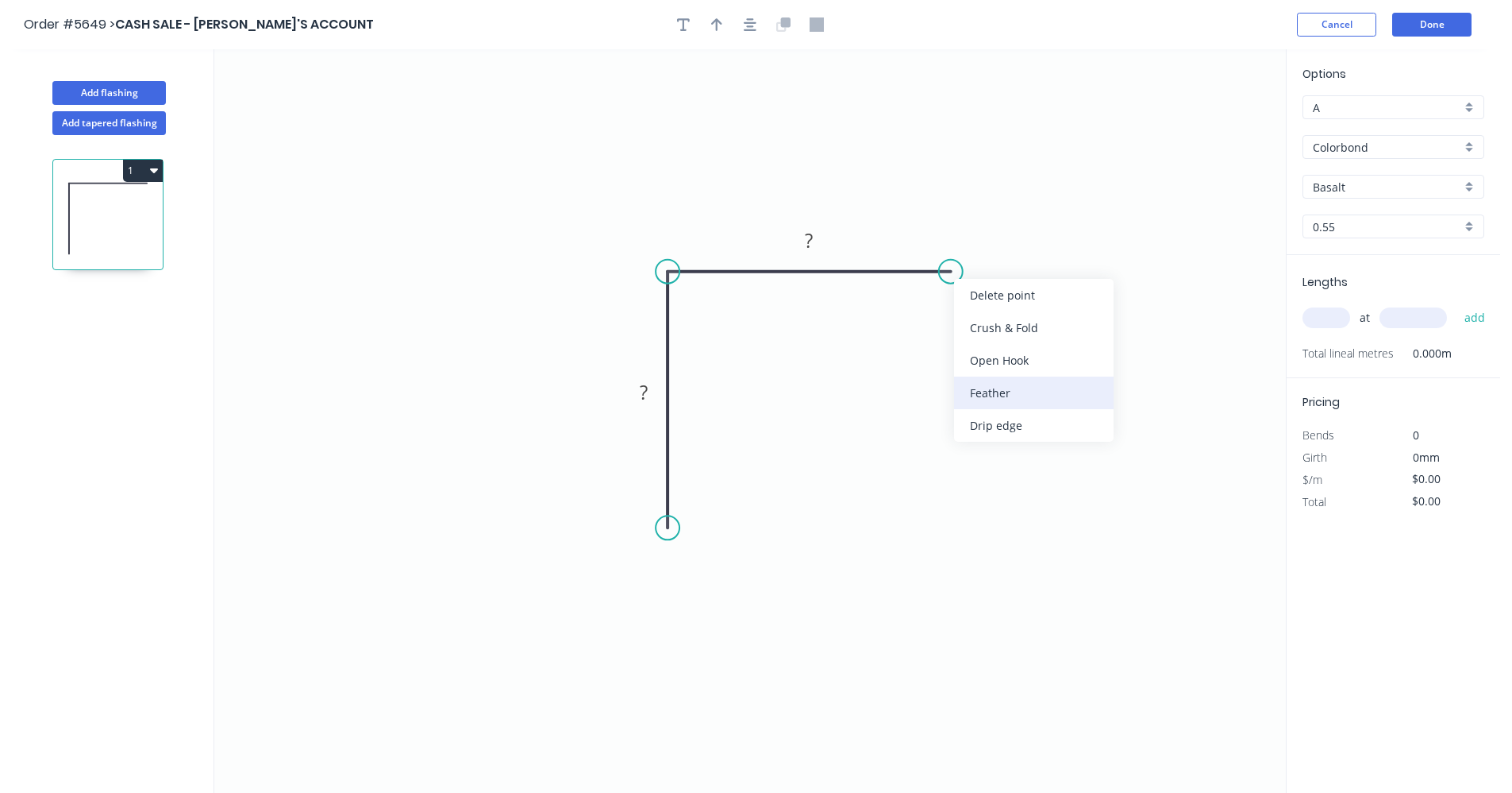
click at [1019, 396] on div "Feather" at bounding box center [1034, 393] width 159 height 32
drag, startPoint x: 665, startPoint y: 529, endPoint x: 678, endPoint y: 534, distance: 13.9
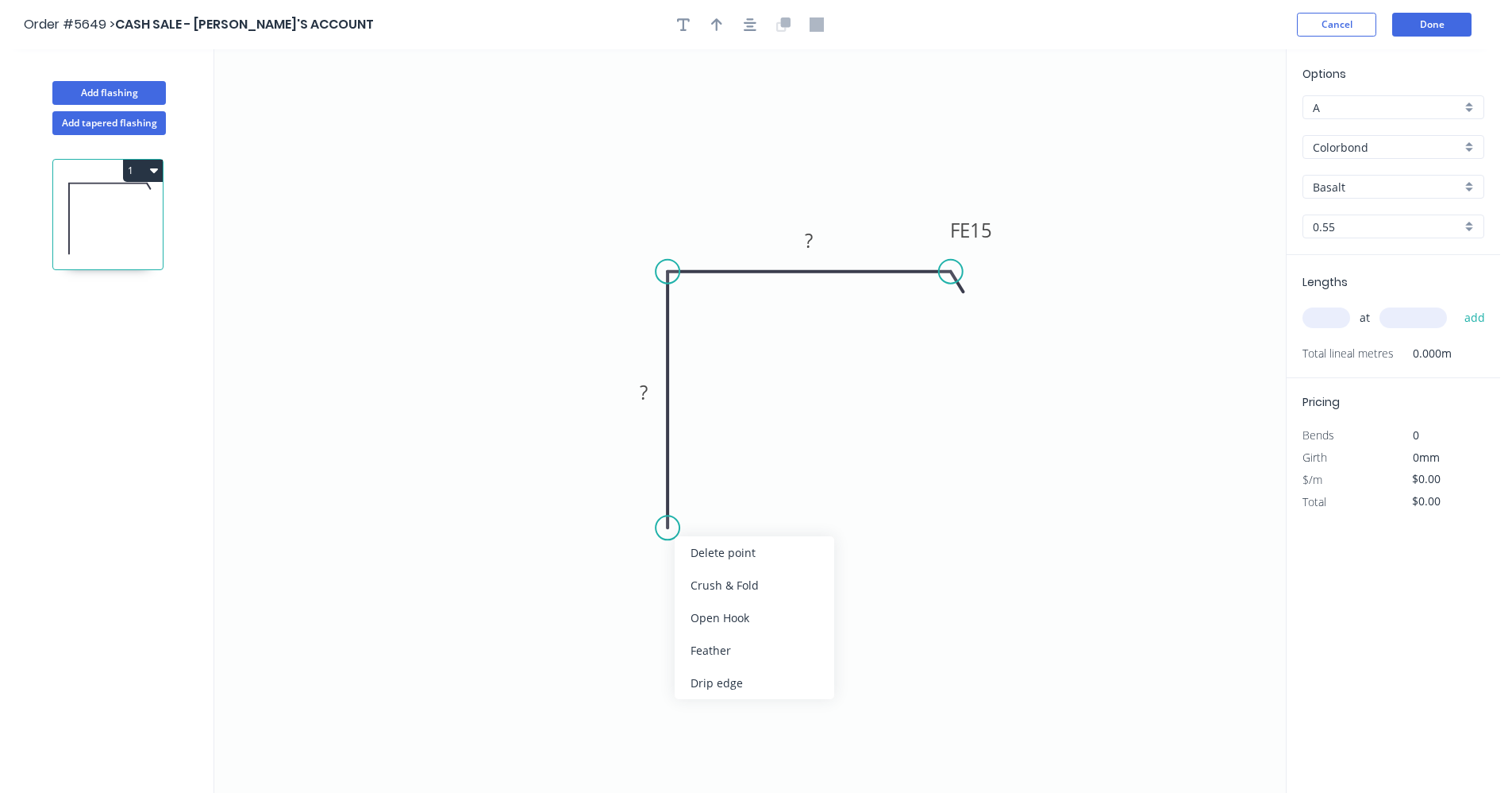
drag, startPoint x: 725, startPoint y: 653, endPoint x: 708, endPoint y: 605, distance: 50.9
click at [725, 652] on div "Feather" at bounding box center [754, 649] width 159 height 32
click at [711, 585] on div "Flip bend" at bounding box center [746, 582] width 159 height 32
click at [726, 504] on rect at bounding box center [701, 499] width 61 height 32
click at [712, 493] on tspan "15" at bounding box center [711, 499] width 22 height 26
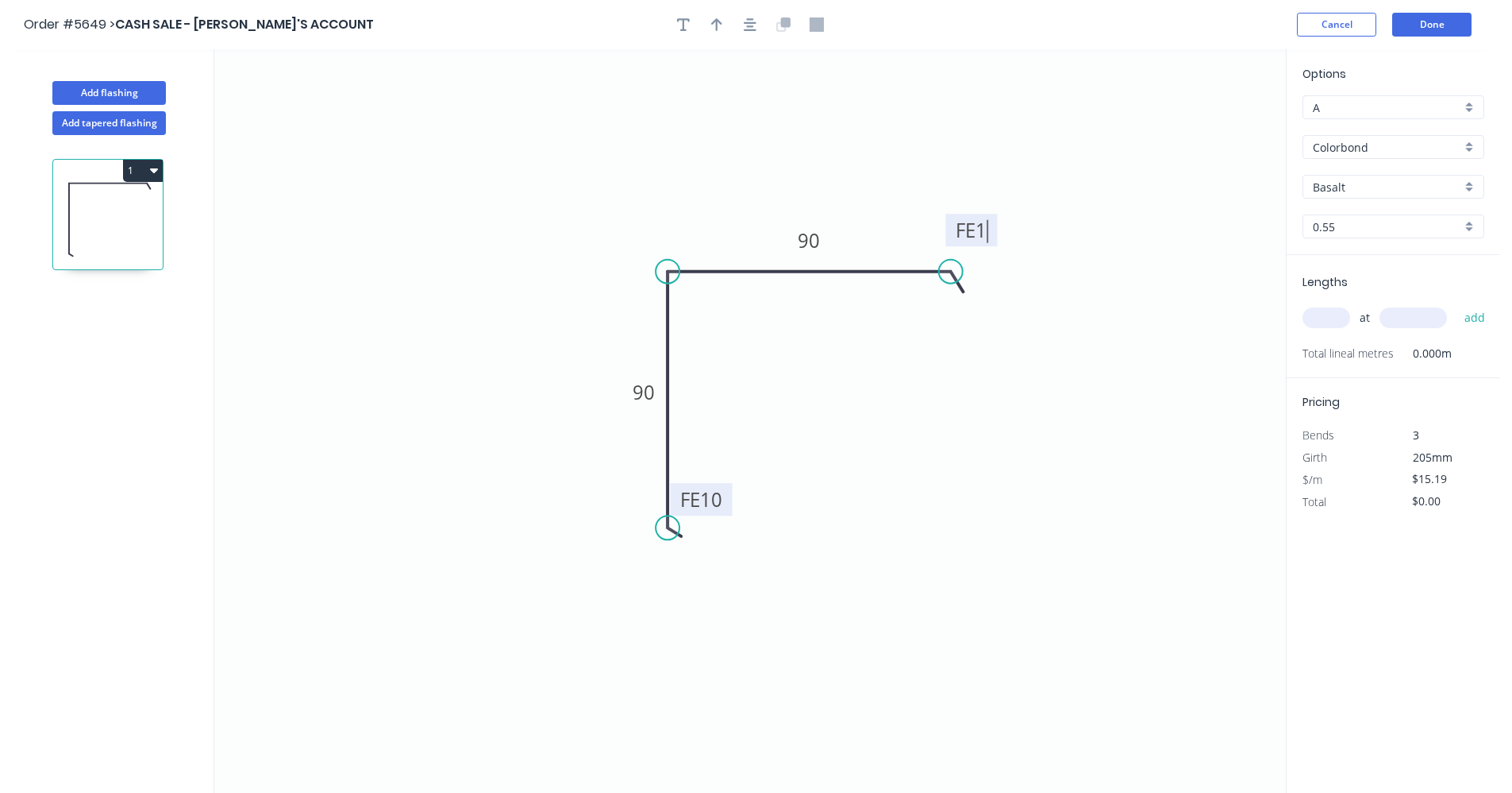
type input "$13.41"
click at [747, 32] on button "button" at bounding box center [750, 24] width 23 height 23
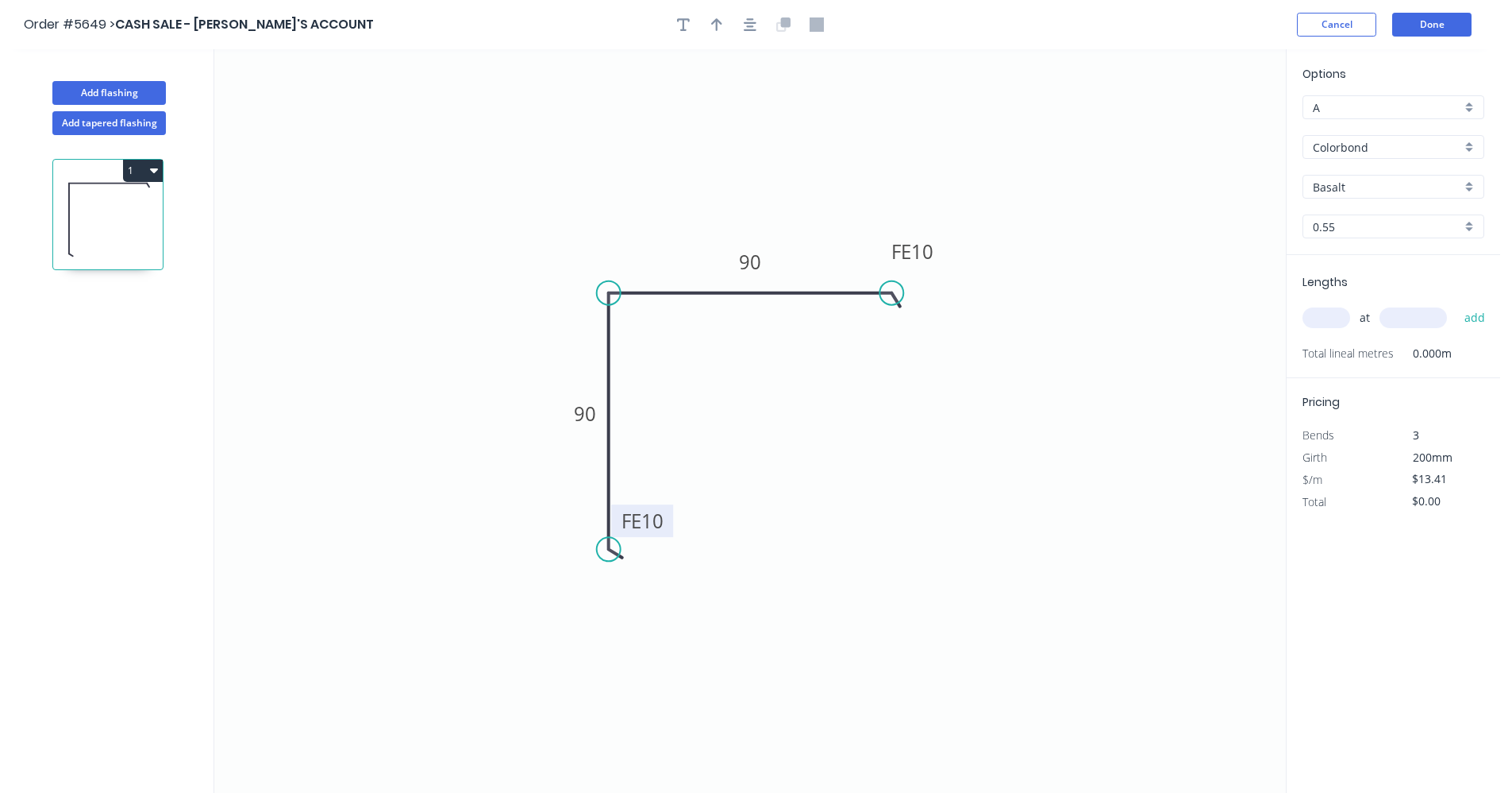
click at [727, 26] on button "button" at bounding box center [716, 24] width 23 height 23
drag, startPoint x: 1205, startPoint y: 119, endPoint x: 1219, endPoint y: 172, distance: 54.8
click at [1057, 168] on icon "0 FE 10 90 FE 10 90" at bounding box center [751, 420] width 1072 height 743
drag, startPoint x: 1209, startPoint y: 129, endPoint x: 813, endPoint y: 278, distance: 423.1
click at [816, 278] on icon at bounding box center [817, 262] width 15 height 51
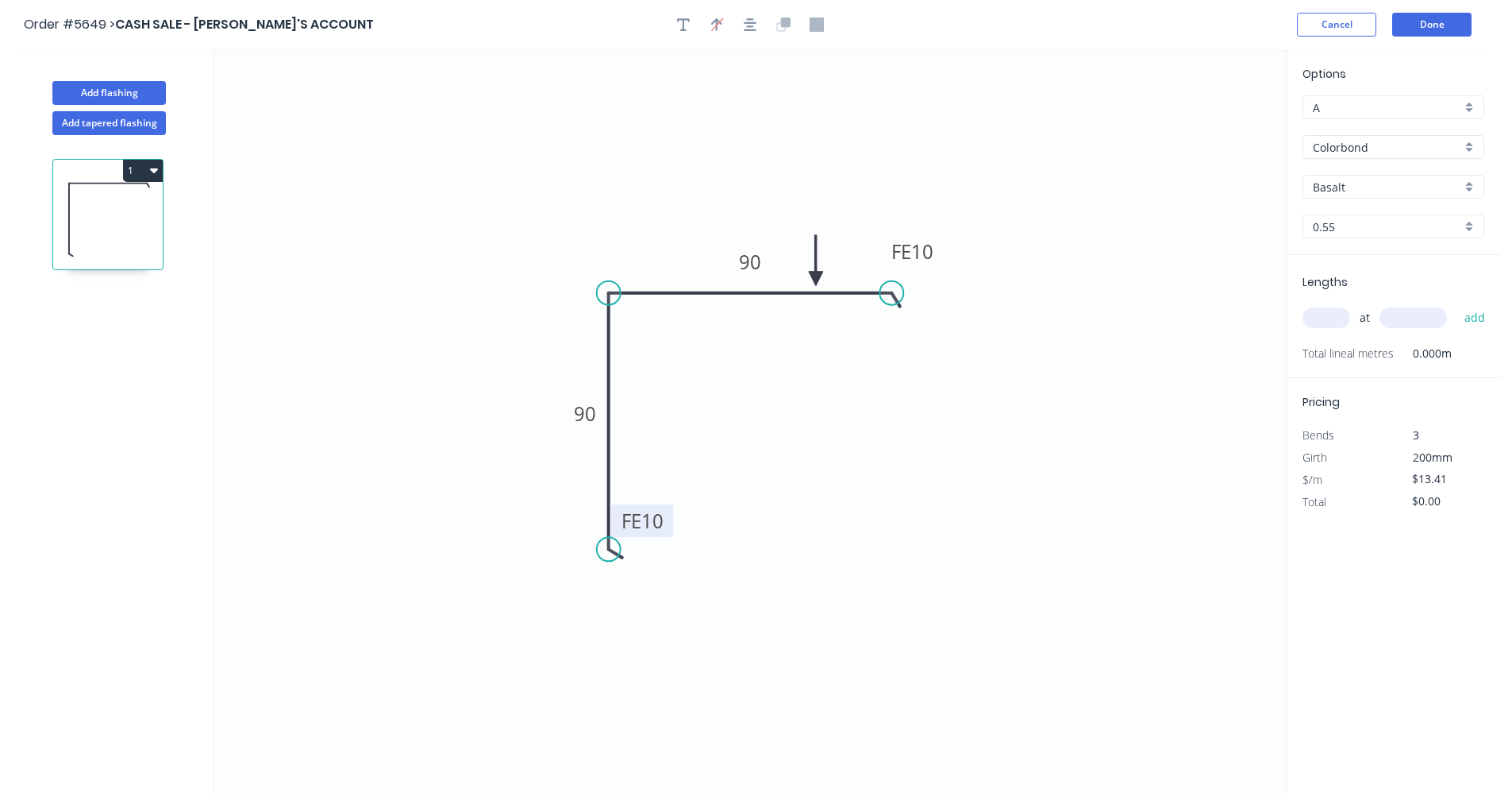
click at [1337, 312] on input "text" at bounding box center [1327, 317] width 48 height 21
type input "3"
type input "3600"
click at [1456, 305] on button "add" at bounding box center [1475, 318] width 37 height 27
type input "$144.83"
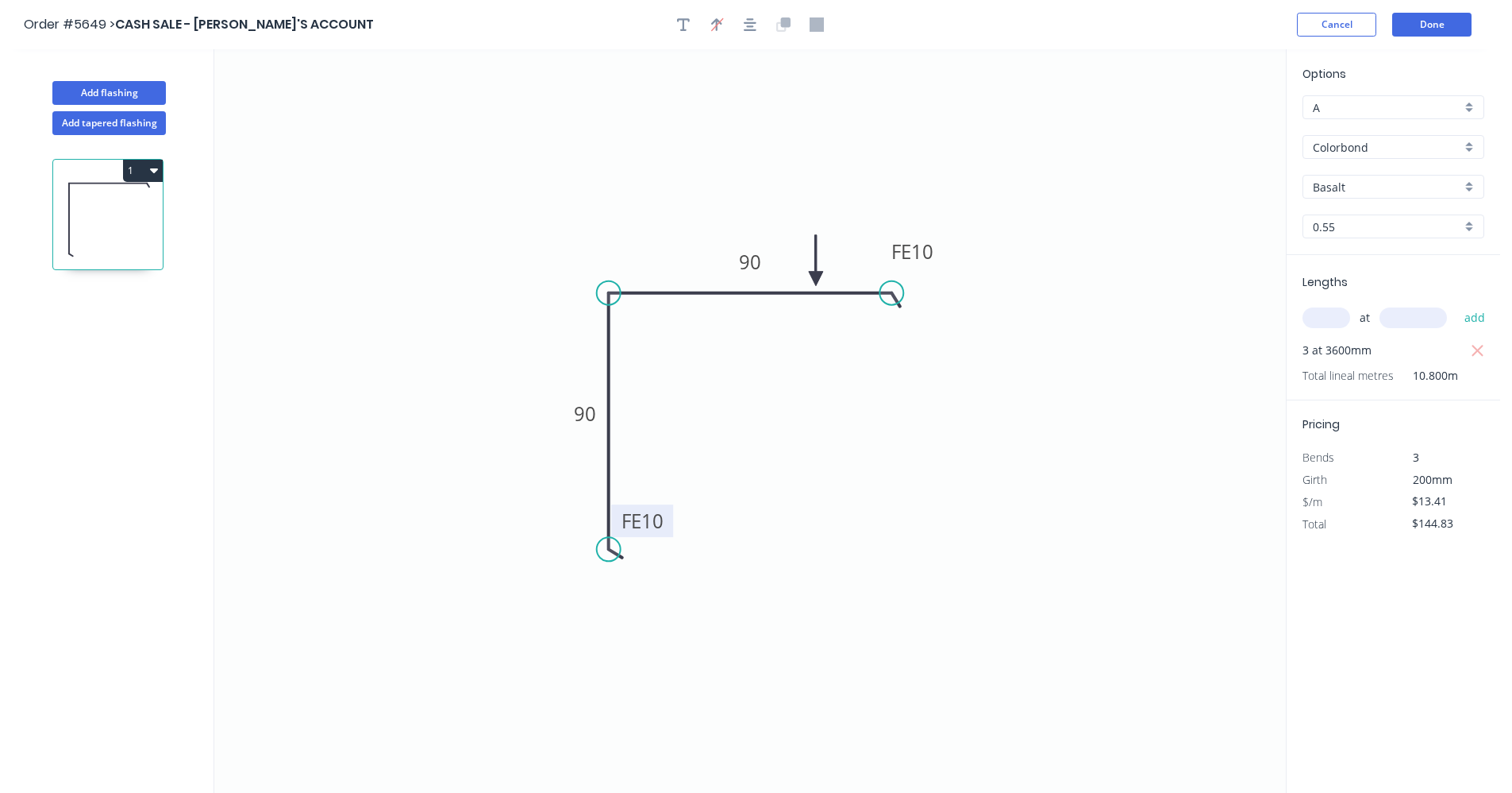
click at [1427, 112] on input "A" at bounding box center [1387, 107] width 148 height 17
click at [1346, 171] on div "B" at bounding box center [1393, 165] width 181 height 27
type input "B"
type input "$12.07"
click at [151, 166] on icon "button" at bounding box center [154, 170] width 8 height 13
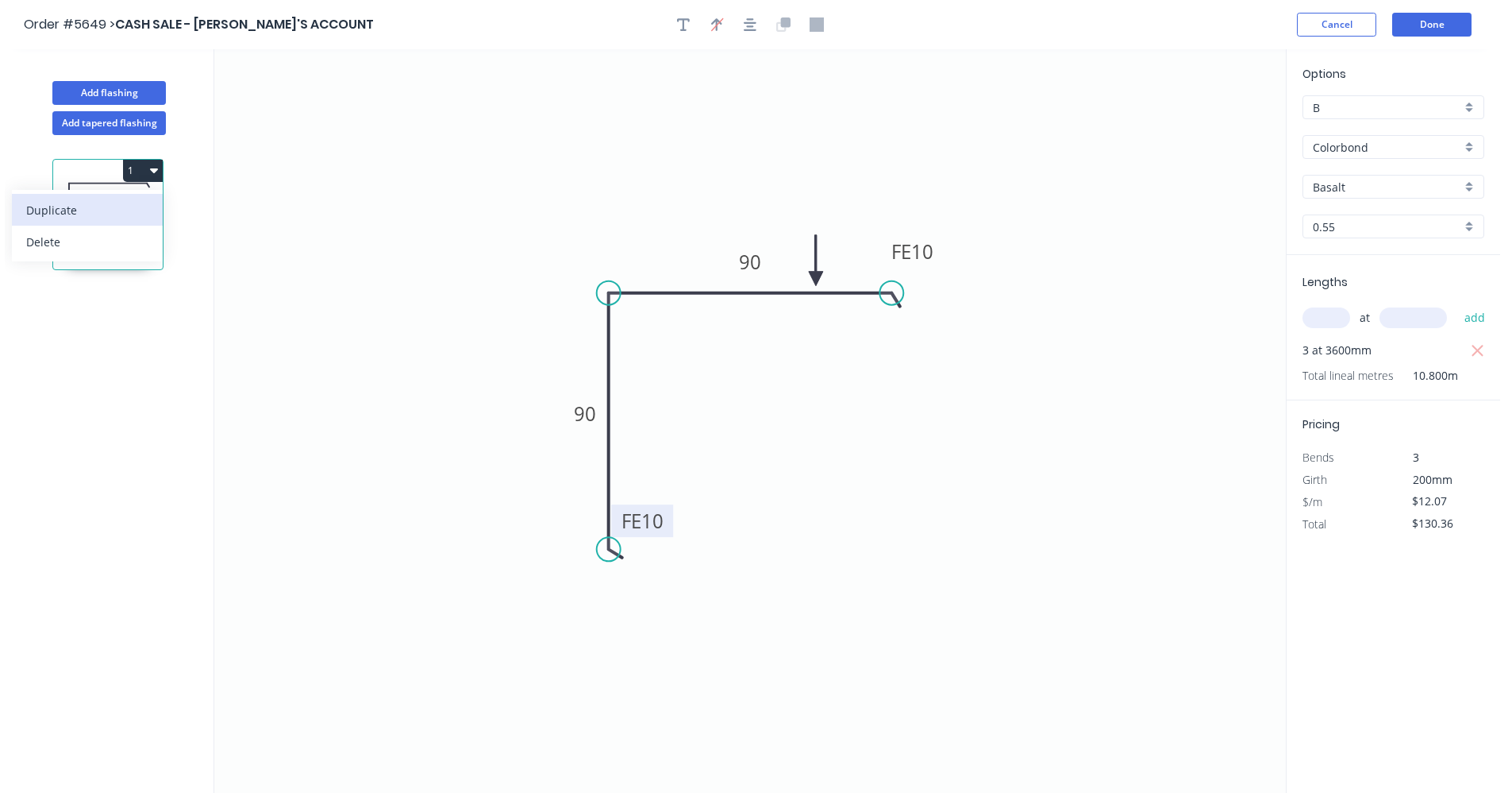
click at [107, 198] on div "Duplicate" at bounding box center [87, 210] width 122 height 23
type input "$0.00"
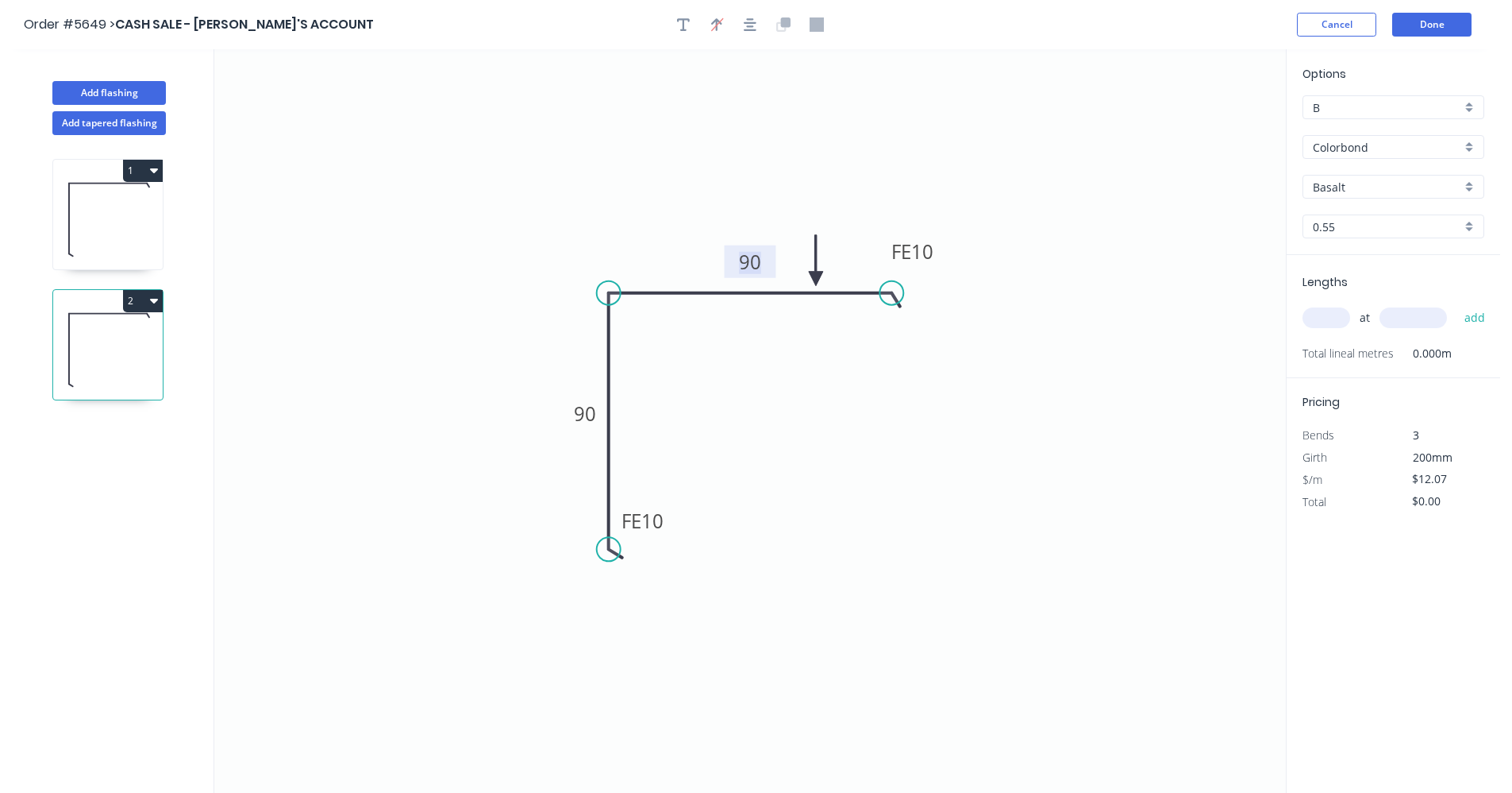
click at [758, 258] on tspan "90" at bounding box center [750, 262] width 22 height 26
drag, startPoint x: 1265, startPoint y: 482, endPoint x: 1244, endPoint y: 487, distance: 21.6
click at [1264, 483] on icon "0 FE 10 90 FE 10 110" at bounding box center [751, 420] width 1072 height 743
type input "$13.67"
click at [1330, 317] on input "text" at bounding box center [1327, 317] width 48 height 21
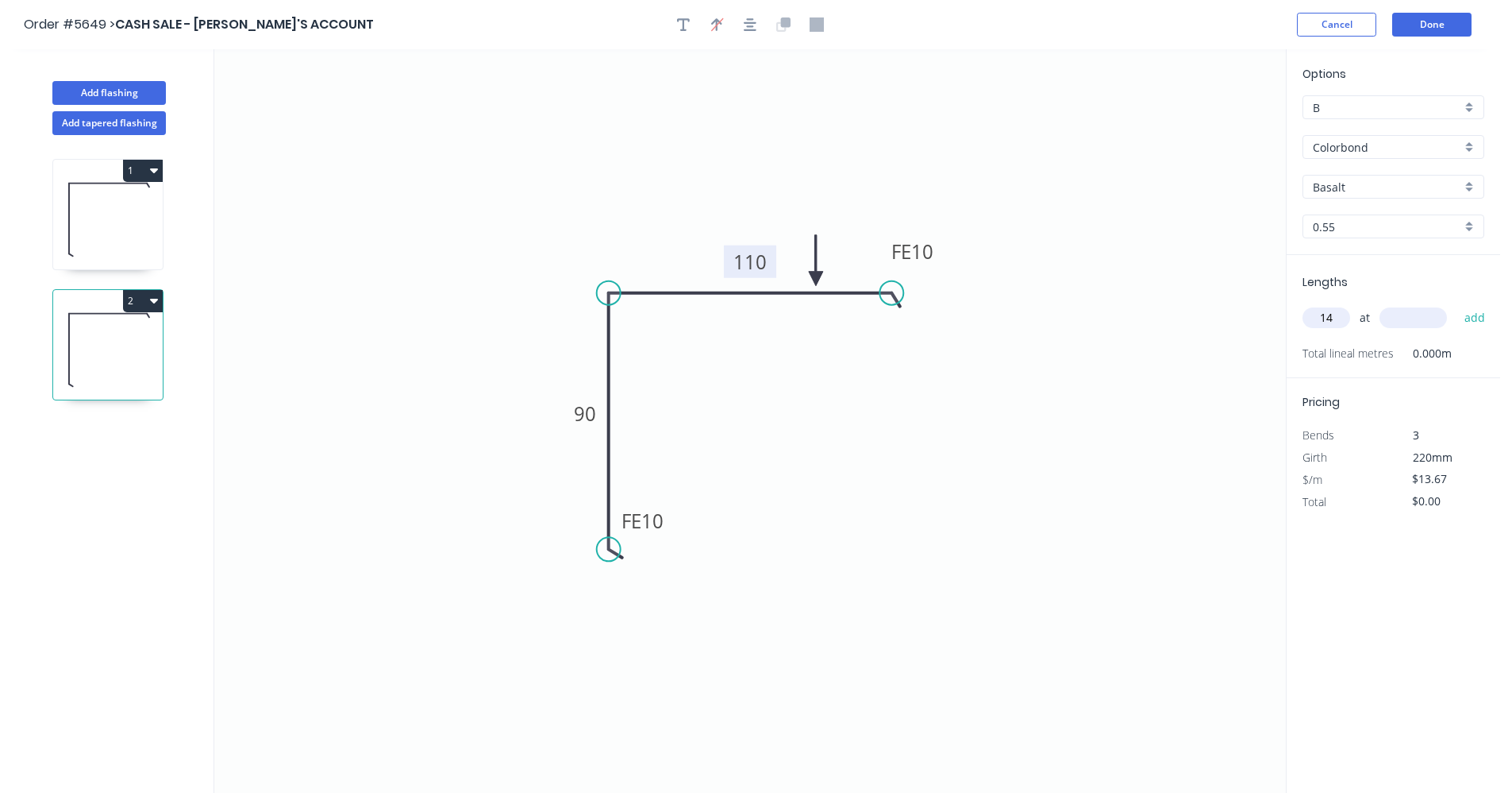
type input "14"
type input "3600"
click at [1456, 305] on button "add" at bounding box center [1475, 318] width 37 height 27
click at [1481, 351] on icon "button" at bounding box center [1478, 352] width 15 height 20
type input "$0.00"
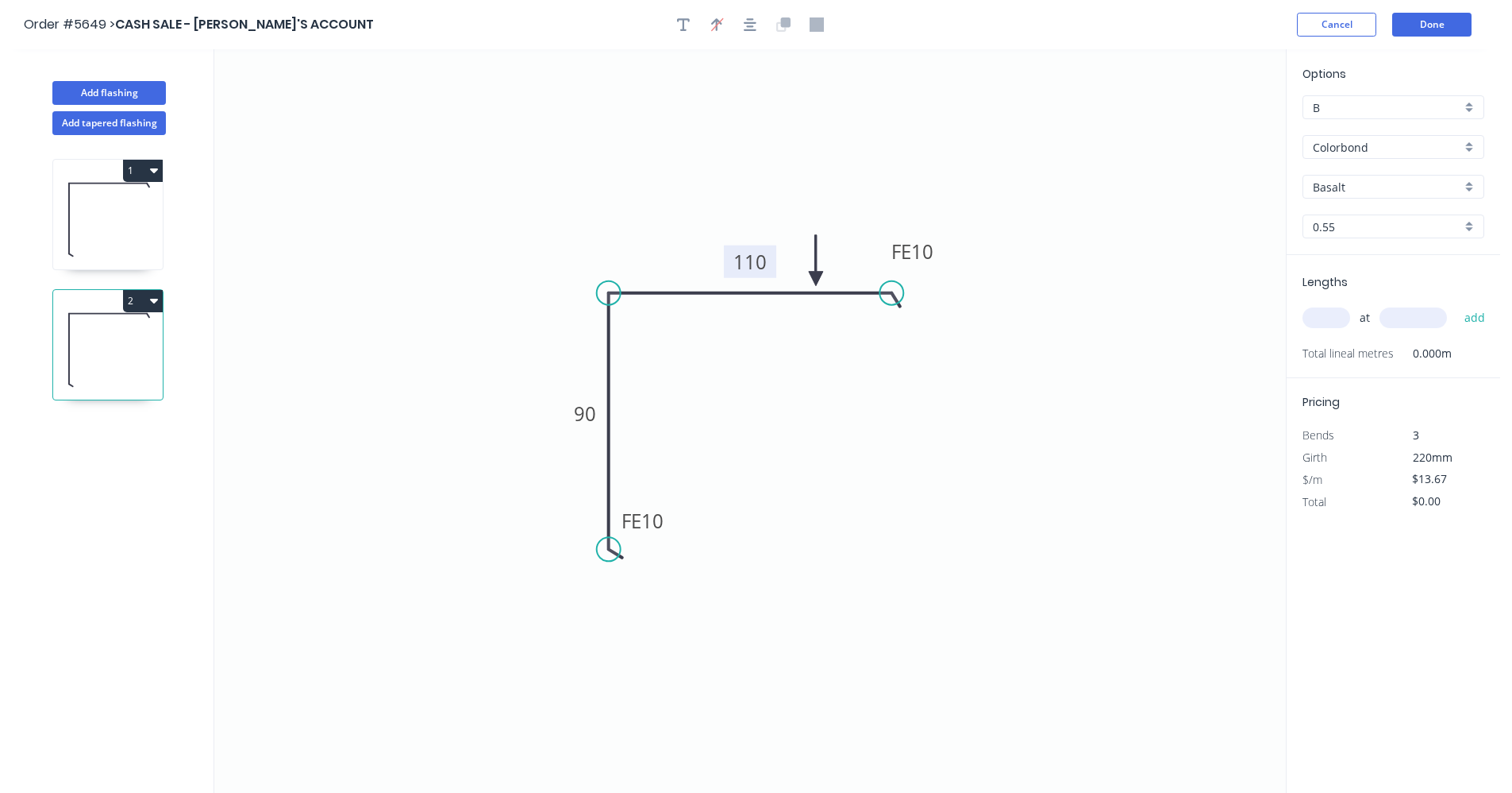
click at [1317, 313] on input "text" at bounding box center [1327, 317] width 48 height 21
type input "1"
type input "3600"
click at [1456, 305] on button "add" at bounding box center [1475, 318] width 37 height 27
type input "$49.21"
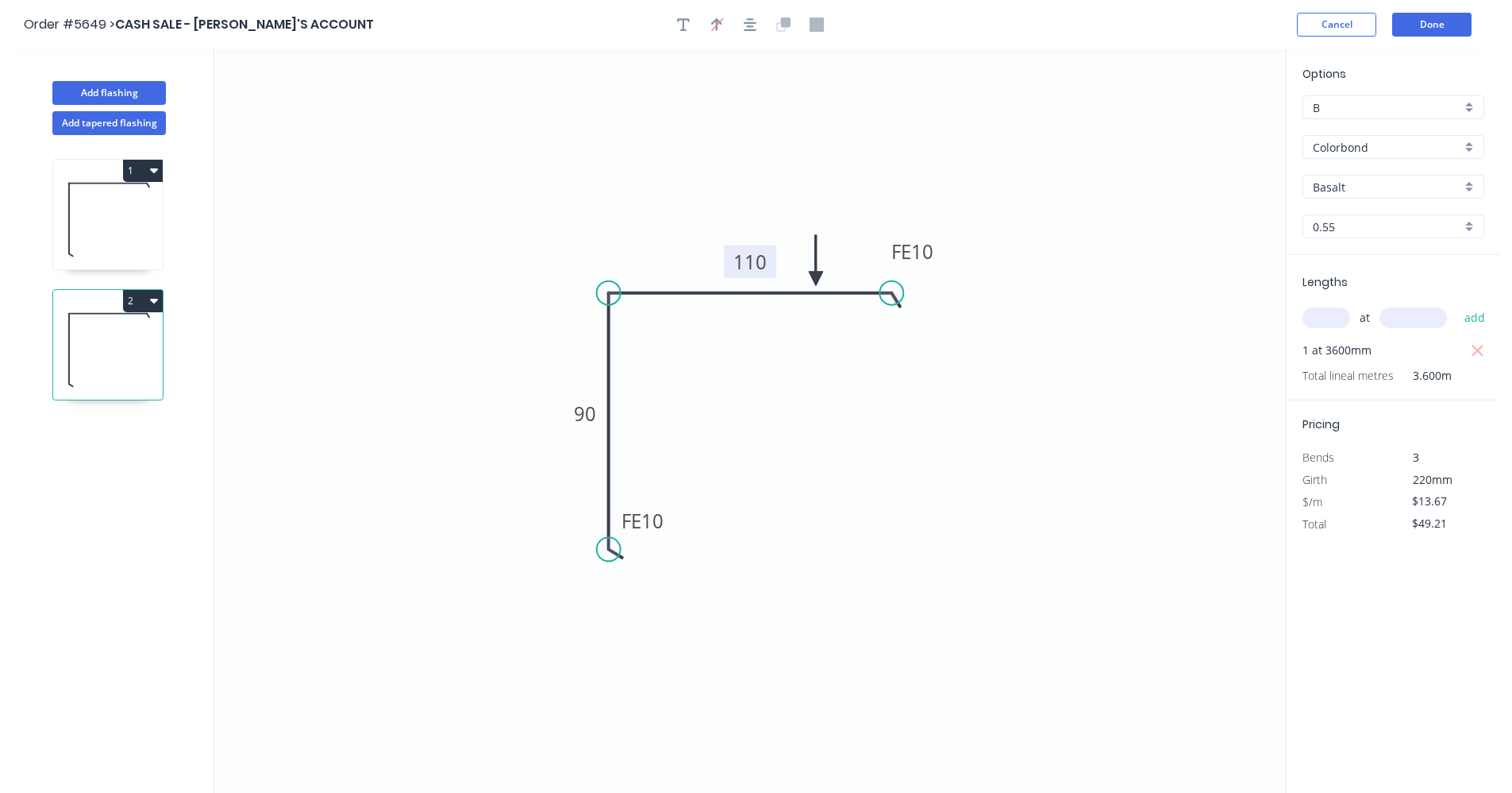
click at [1005, 371] on icon "0 FE 10 90 FE 10 110" at bounding box center [751, 420] width 1072 height 743
click at [1418, 27] on button "Done" at bounding box center [1432, 24] width 79 height 23
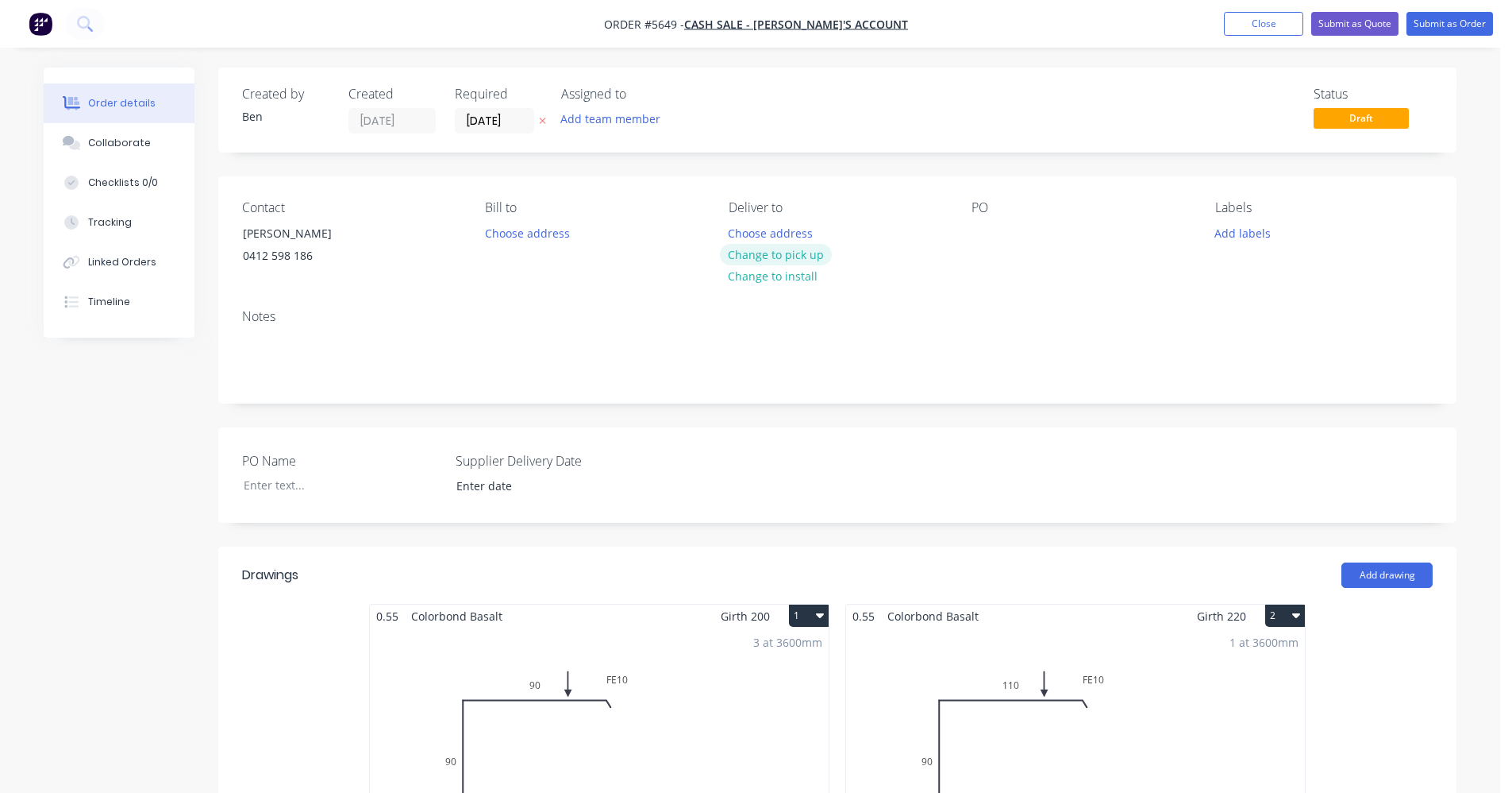
click at [756, 258] on button "Change to pick up" at bounding box center [776, 255] width 112 height 21
click at [1256, 231] on button "Add labels" at bounding box center [1242, 232] width 73 height 21
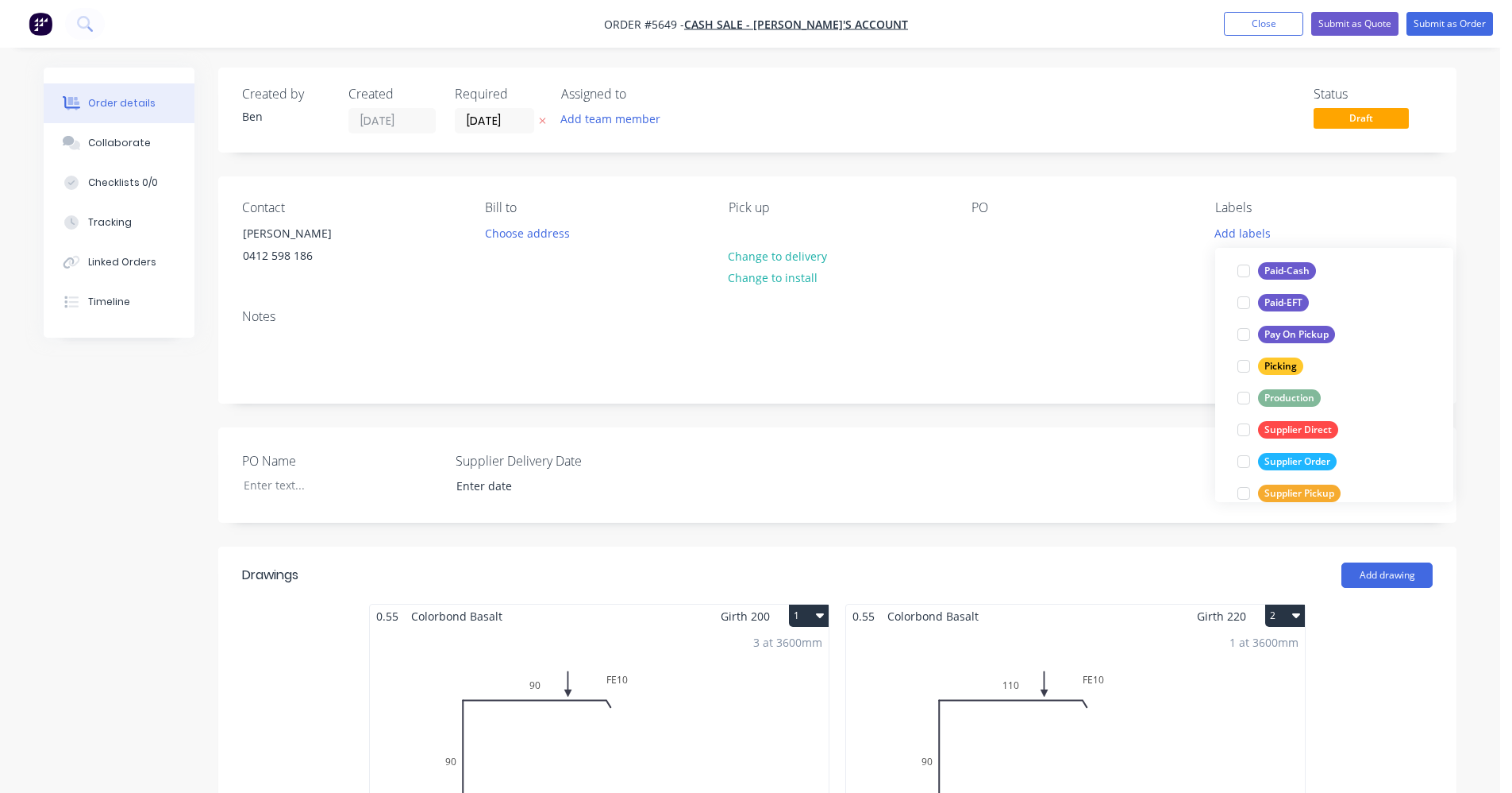
scroll to position [238, 0]
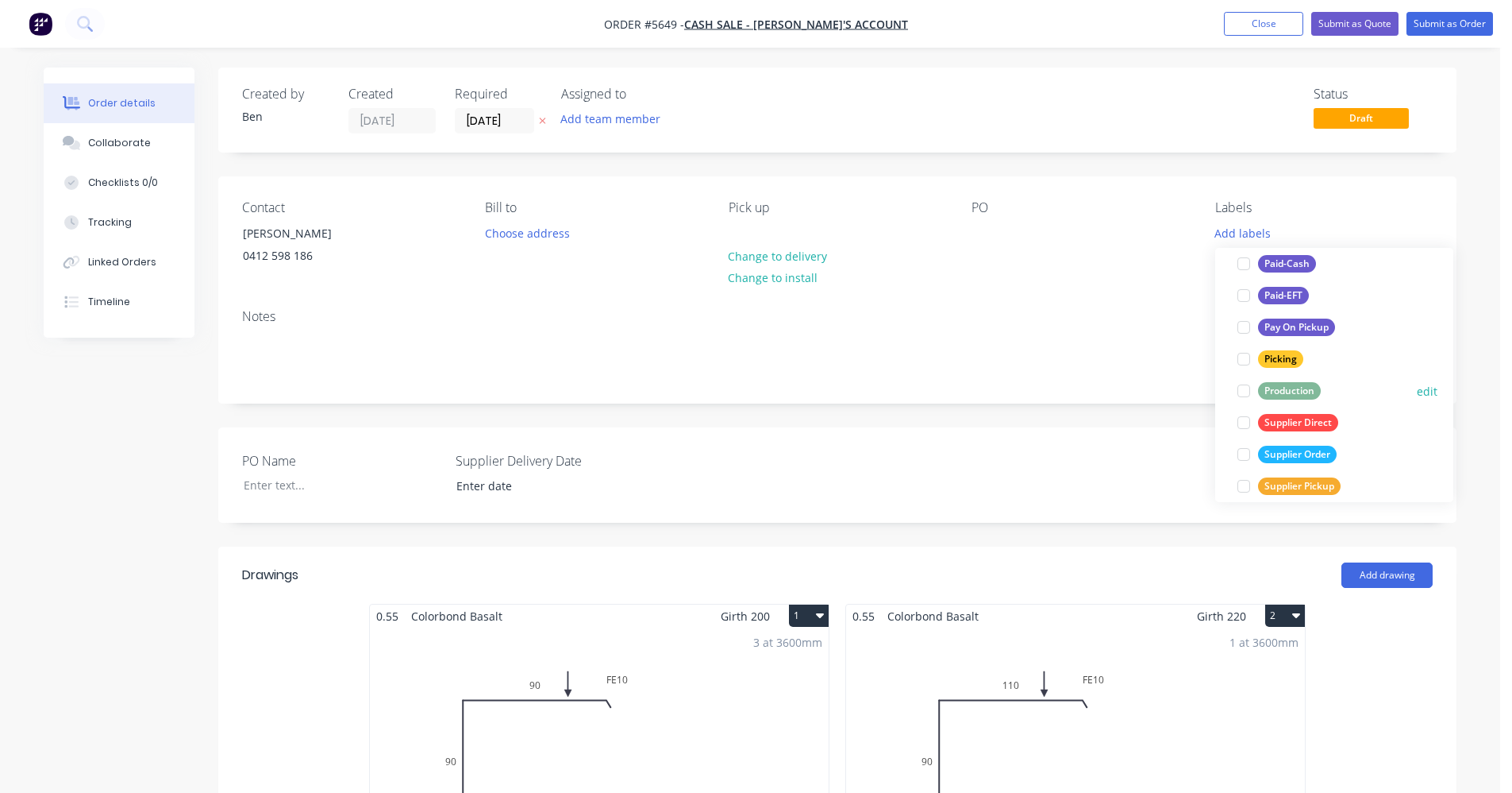
click at [1292, 392] on div "Production" at bounding box center [1289, 391] width 62 height 18
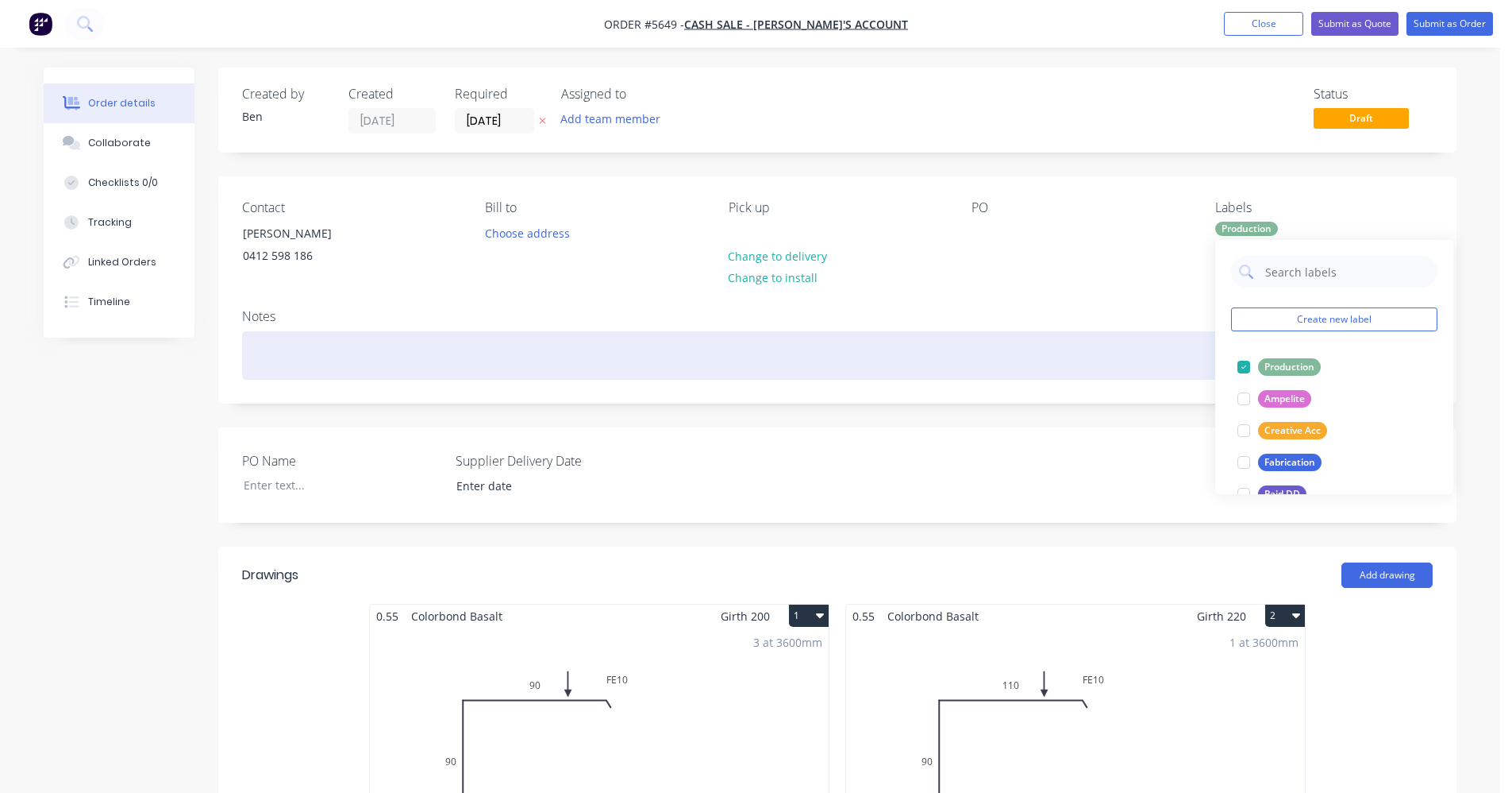
click at [1092, 348] on div at bounding box center [838, 355] width 1191 height 49
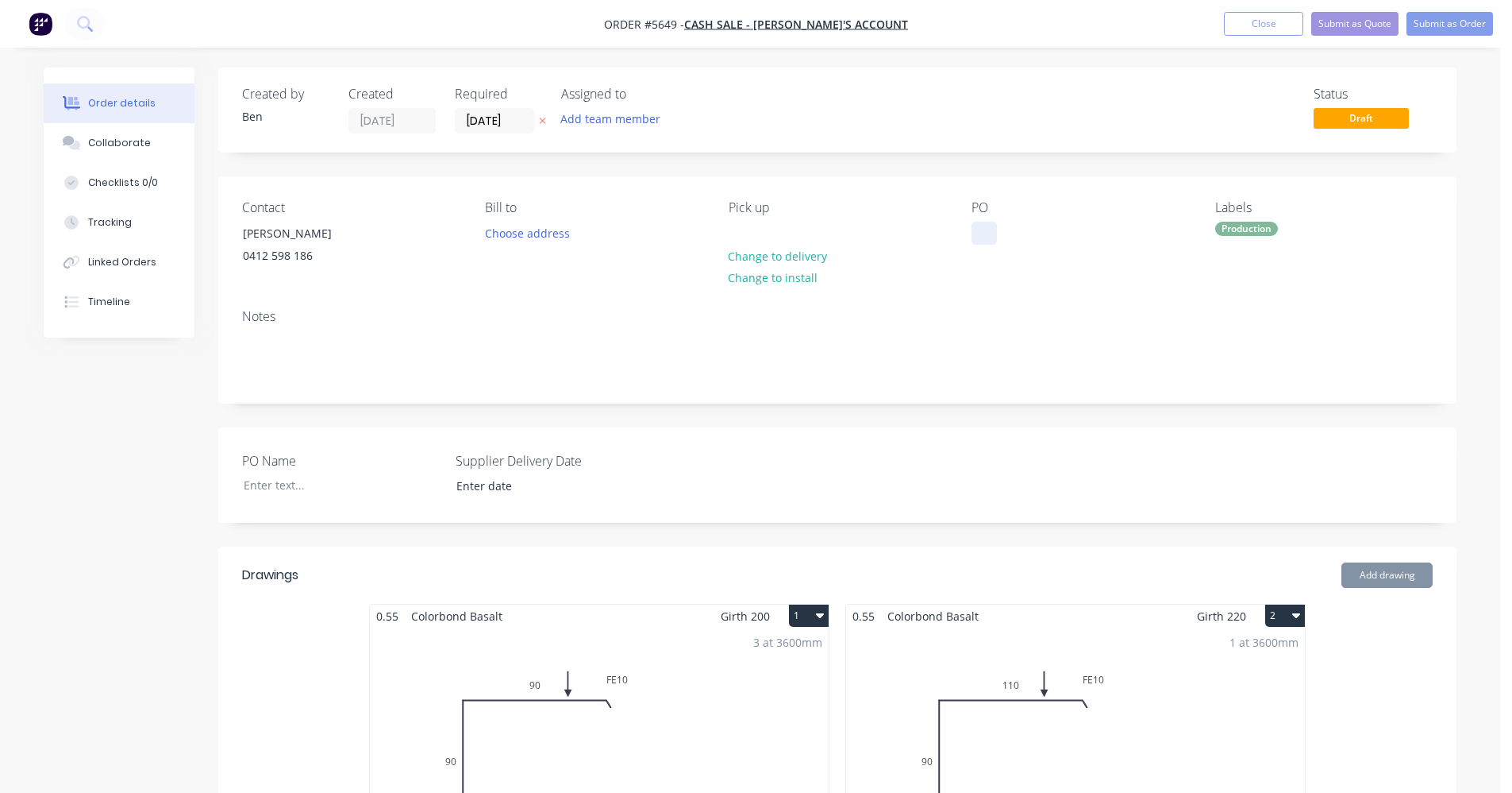
click at [985, 228] on div at bounding box center [985, 233] width 25 height 23
click at [1455, 25] on button "Submit as Order" at bounding box center [1450, 23] width 87 height 23
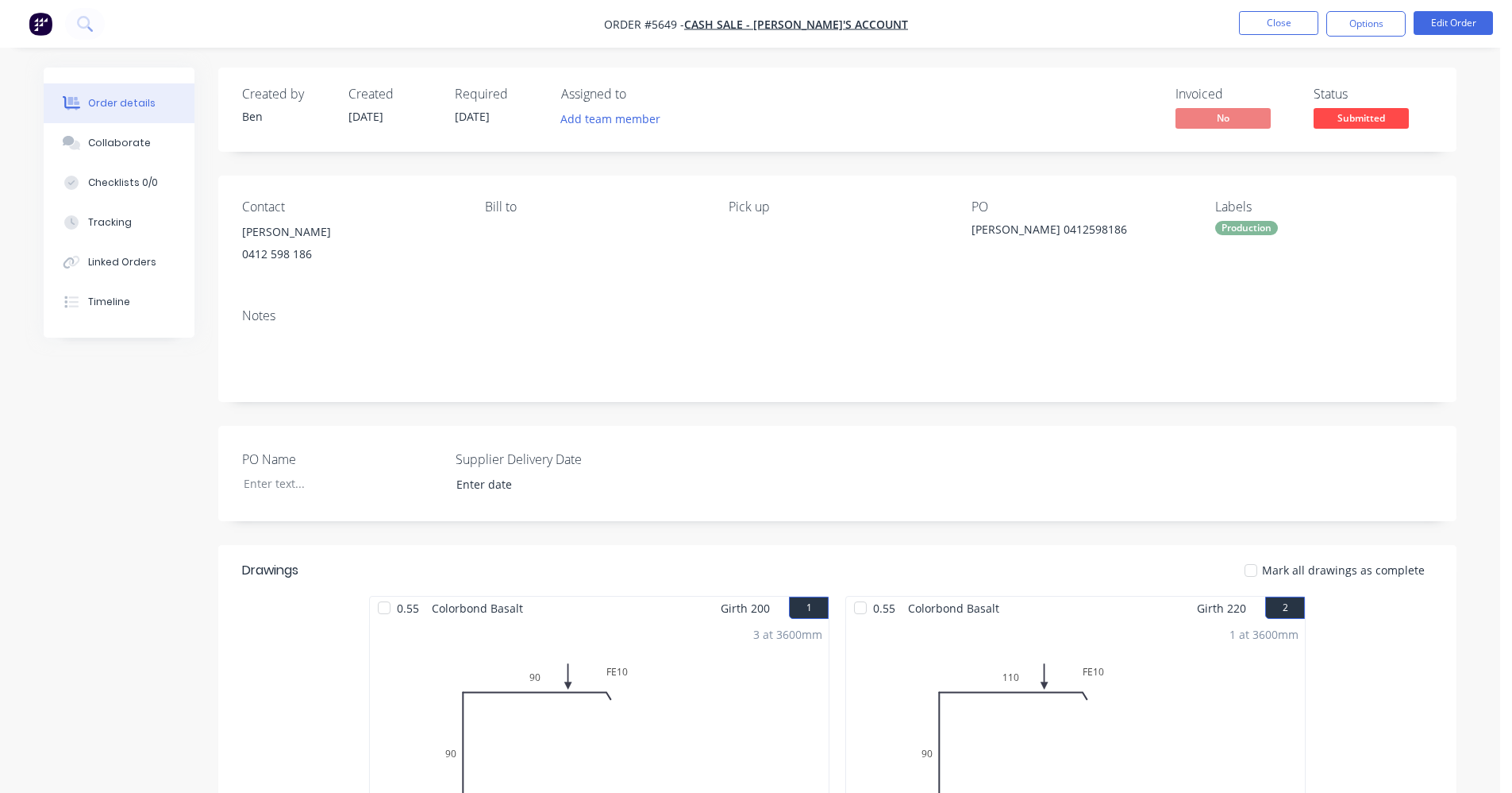
click at [1246, 227] on div "Production" at bounding box center [1246, 228] width 62 height 15
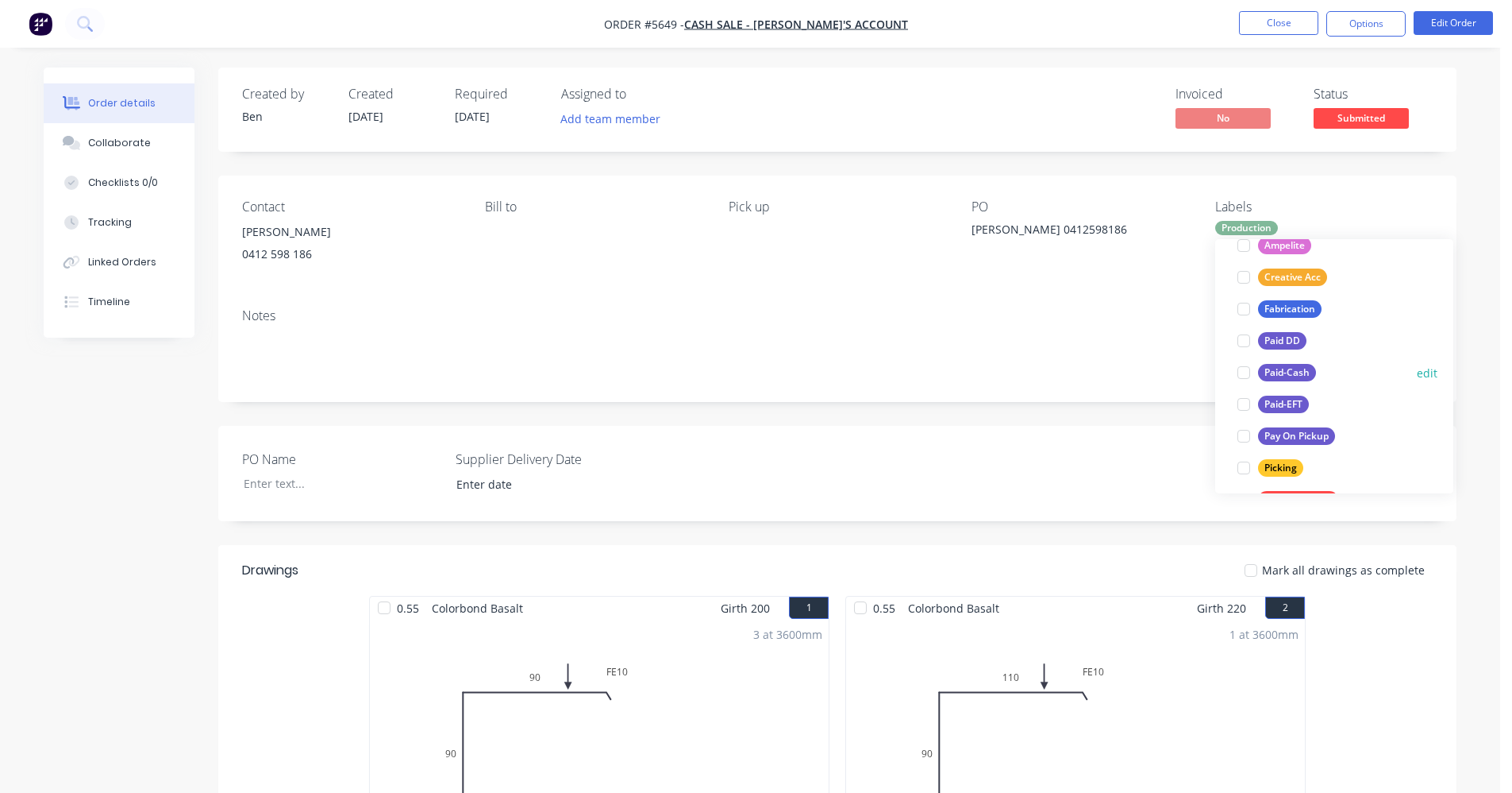
scroll to position [159, 0]
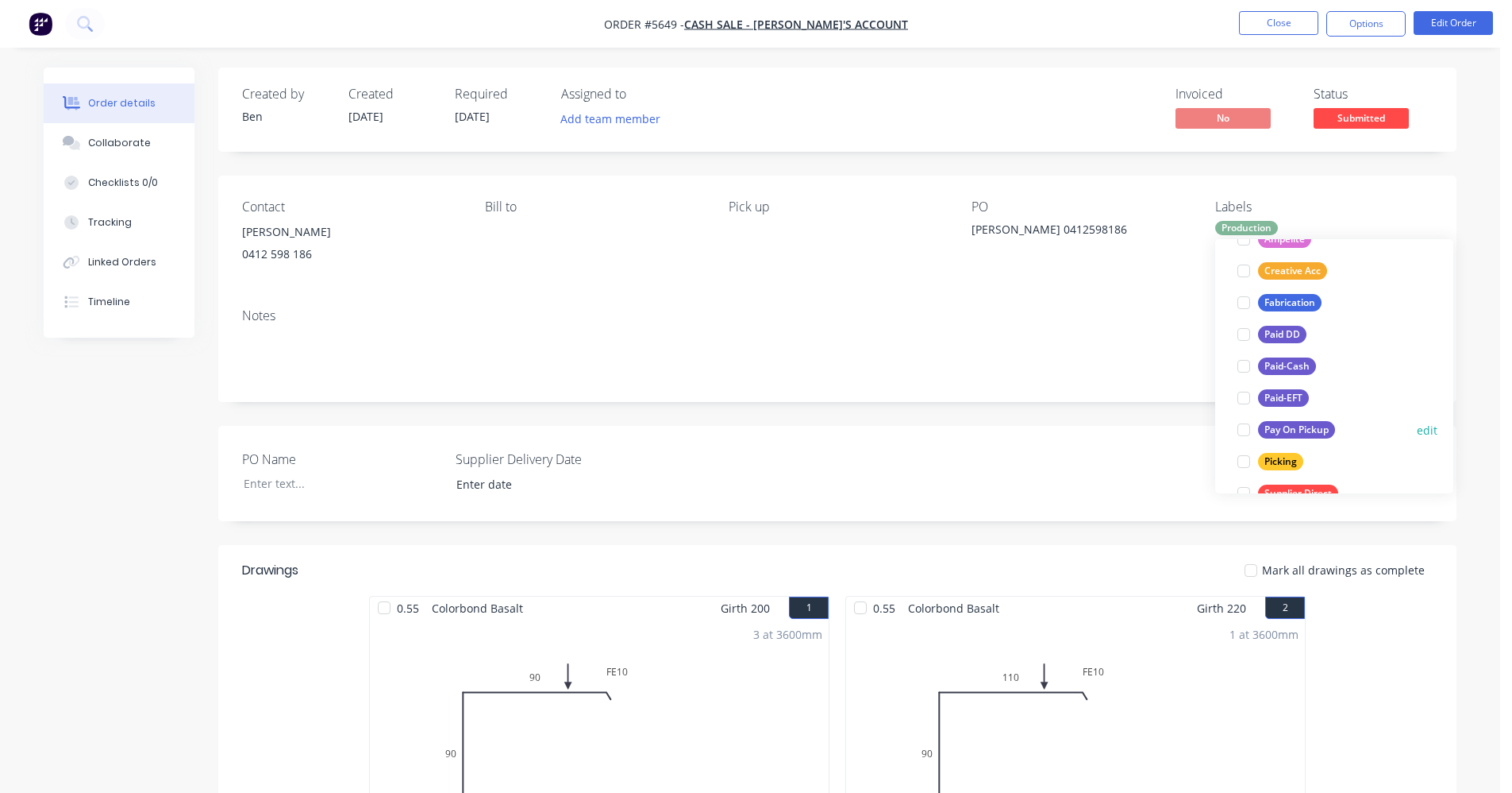
click at [1290, 423] on div "Pay On Pickup" at bounding box center [1296, 430] width 77 height 18
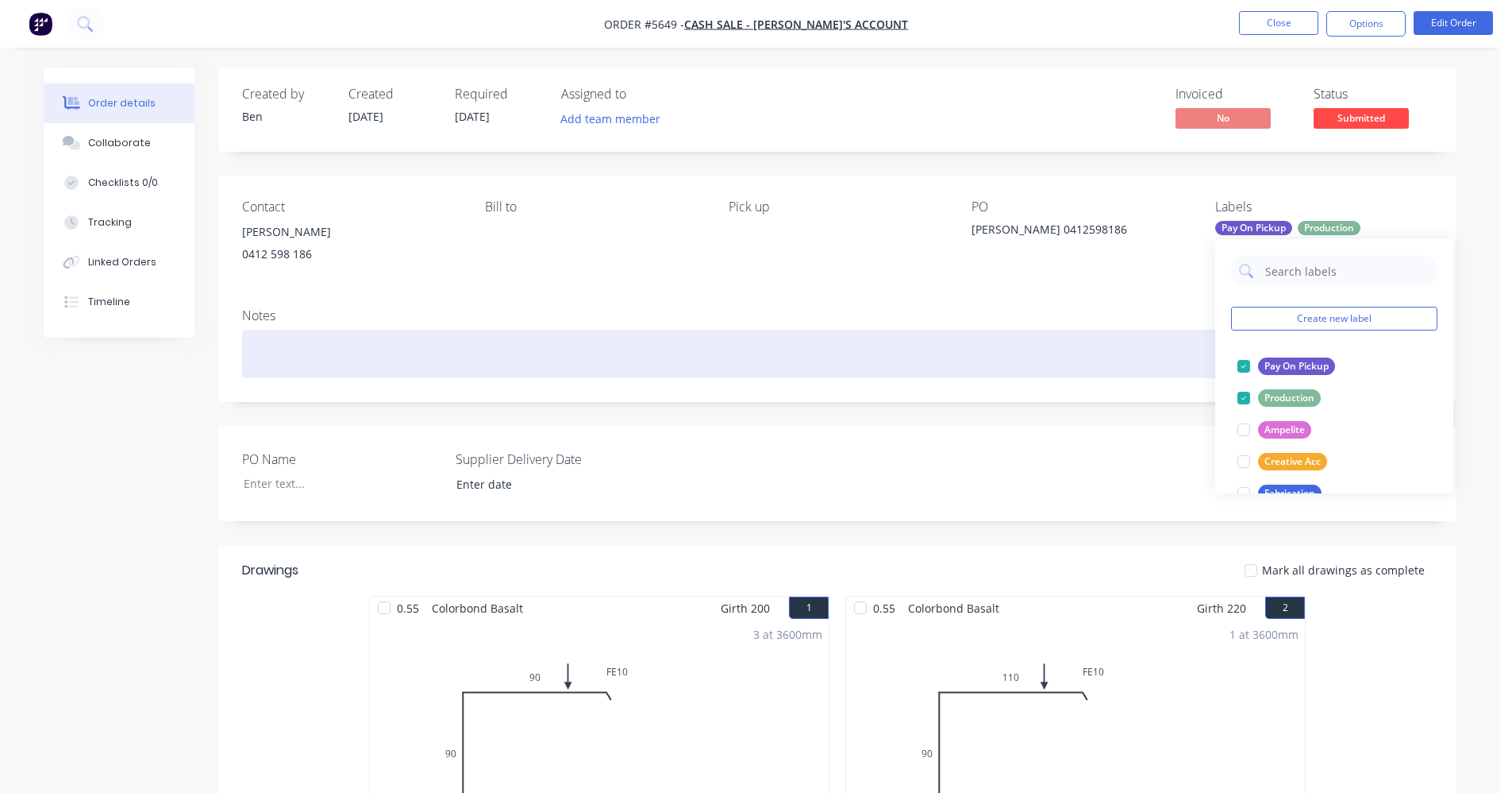
drag, startPoint x: 1095, startPoint y: 361, endPoint x: 1163, endPoint y: 296, distance: 94.1
click at [1110, 347] on div at bounding box center [838, 355] width 1191 height 49
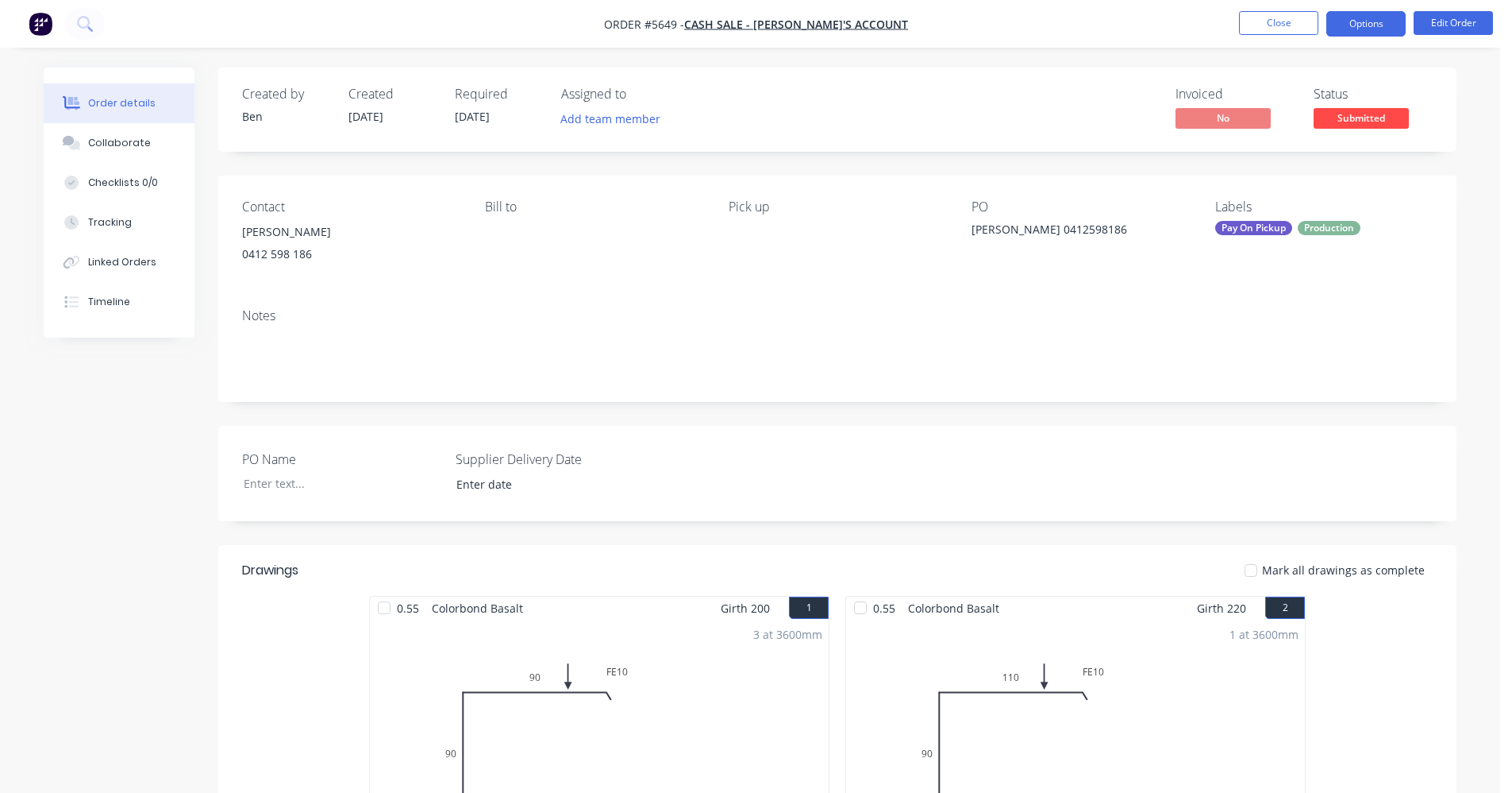
click at [1384, 15] on button "Options" at bounding box center [1366, 23] width 79 height 25
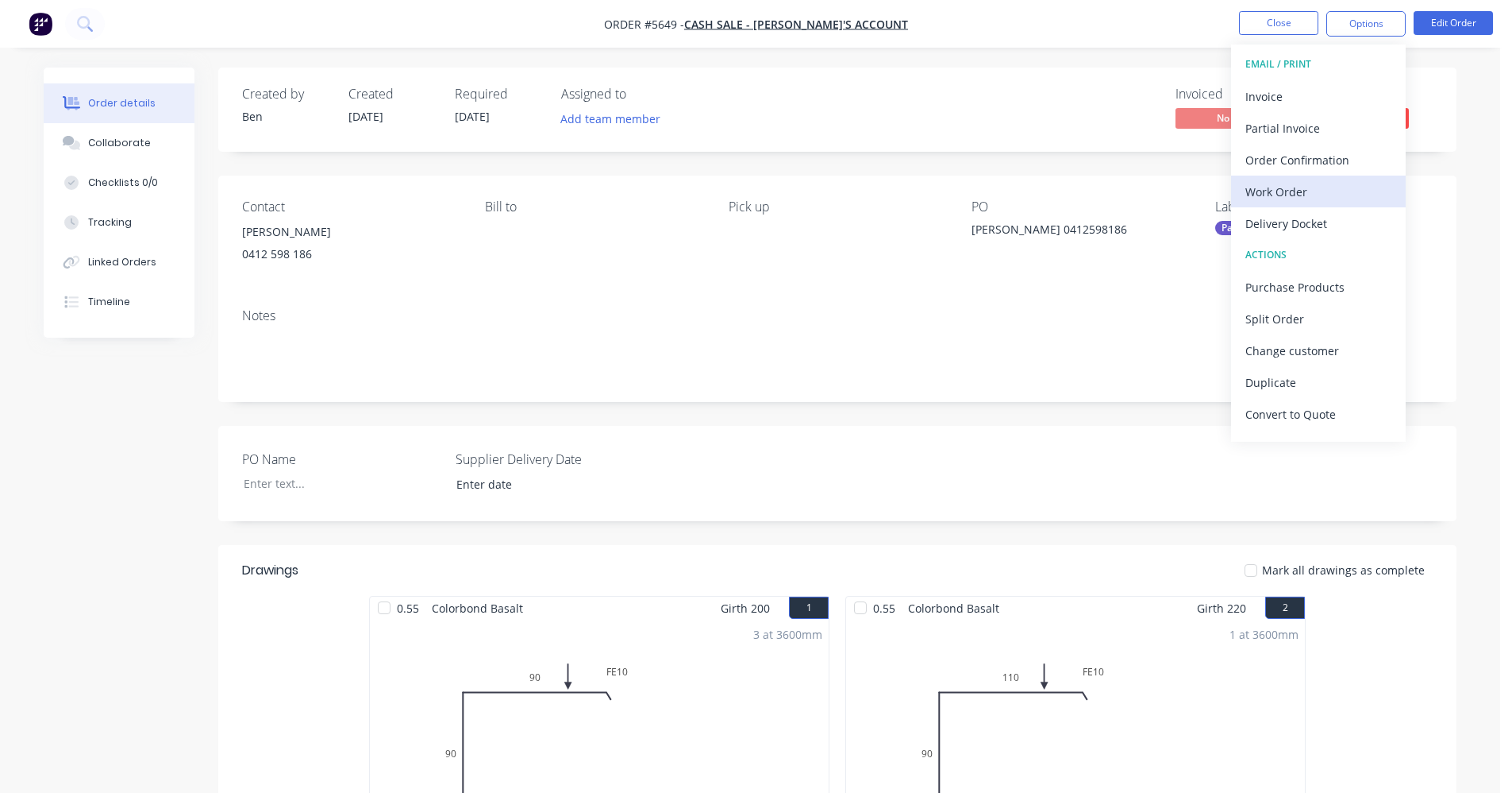
click at [1283, 193] on div "Work Order" at bounding box center [1319, 192] width 146 height 23
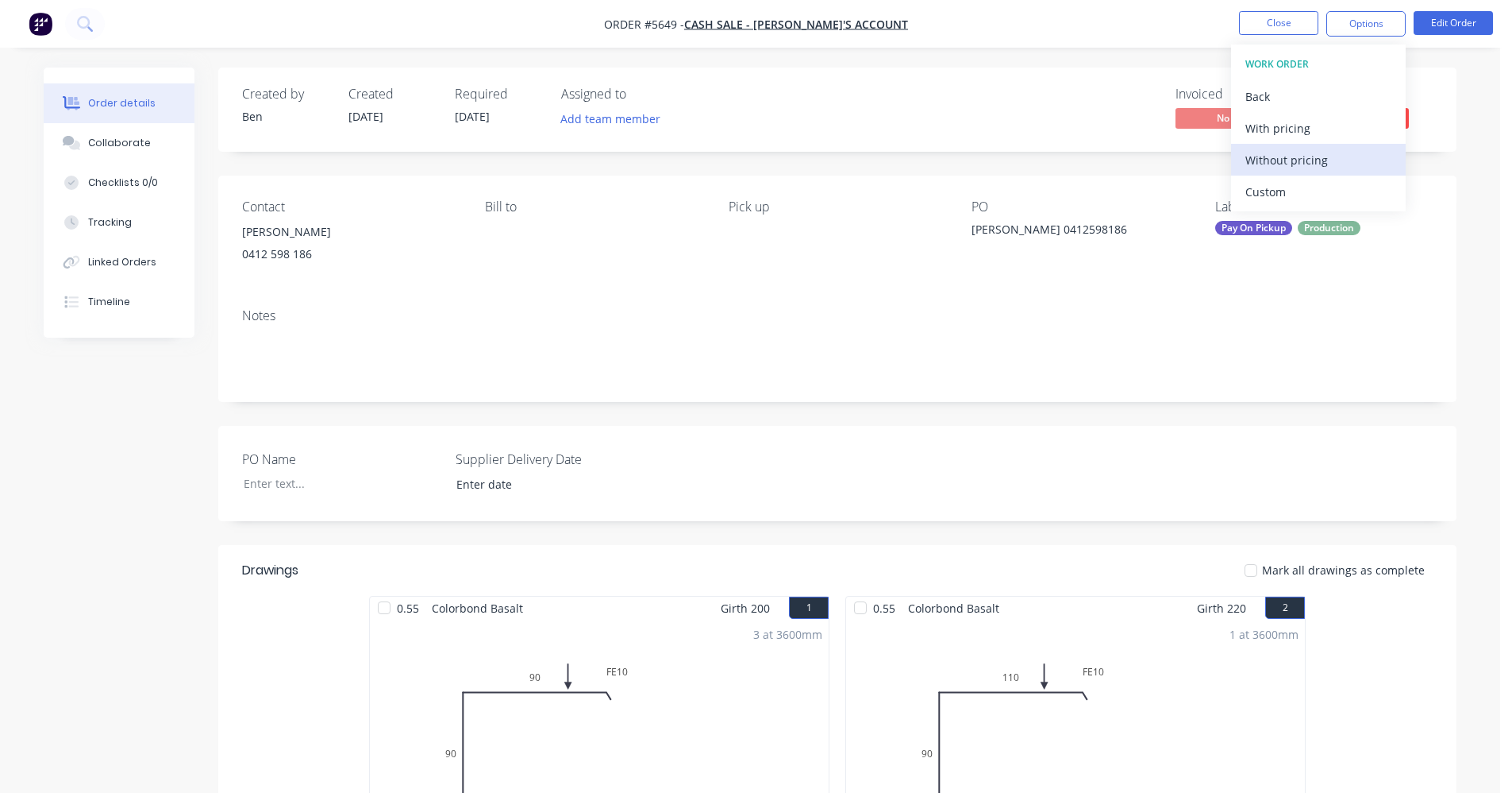
click at [1283, 169] on div "Without pricing" at bounding box center [1319, 160] width 146 height 23
